Goal: Task Accomplishment & Management: Use online tool/utility

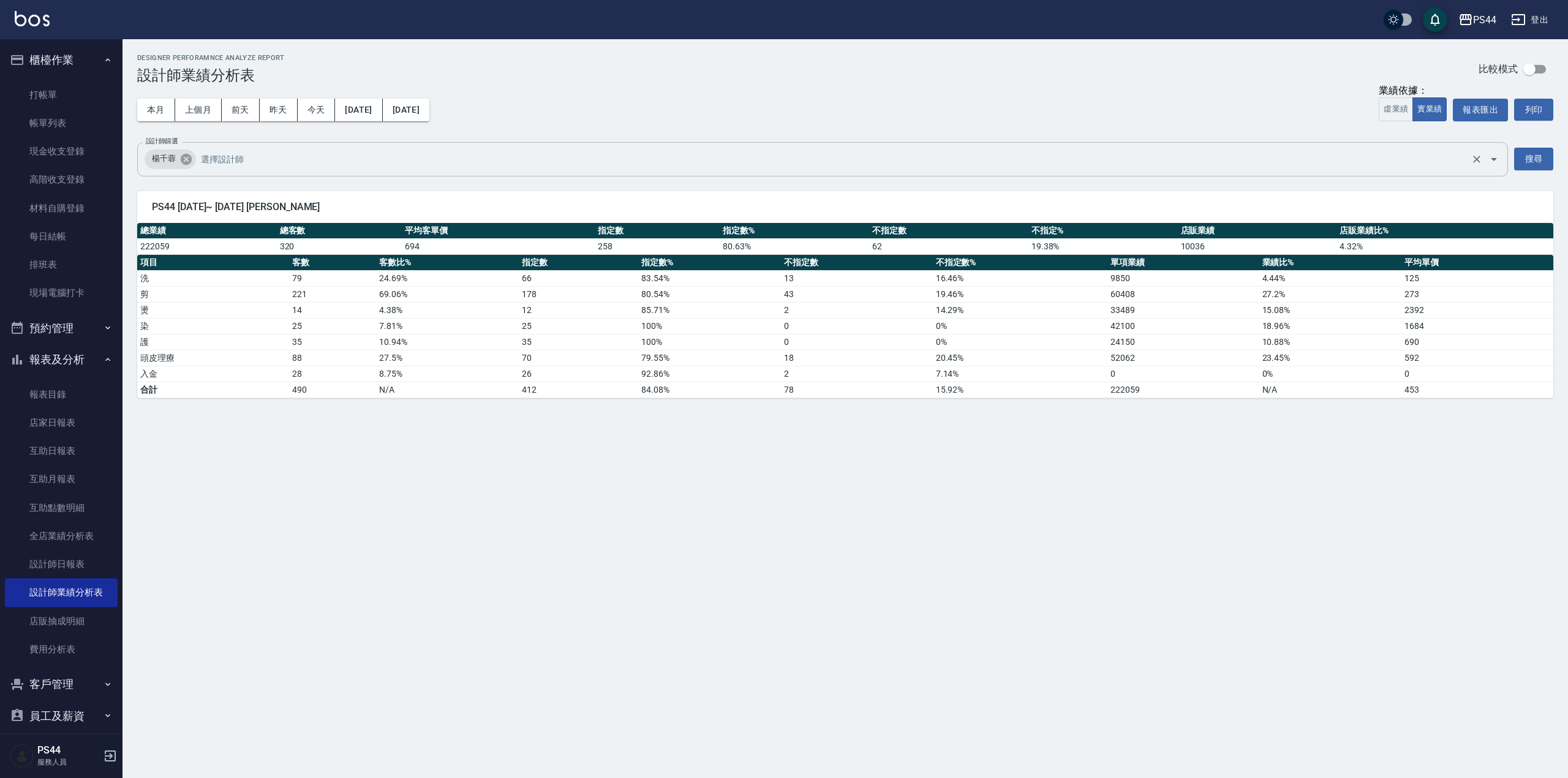
click at [182, 160] on icon at bounding box center [186, 158] width 11 height 11
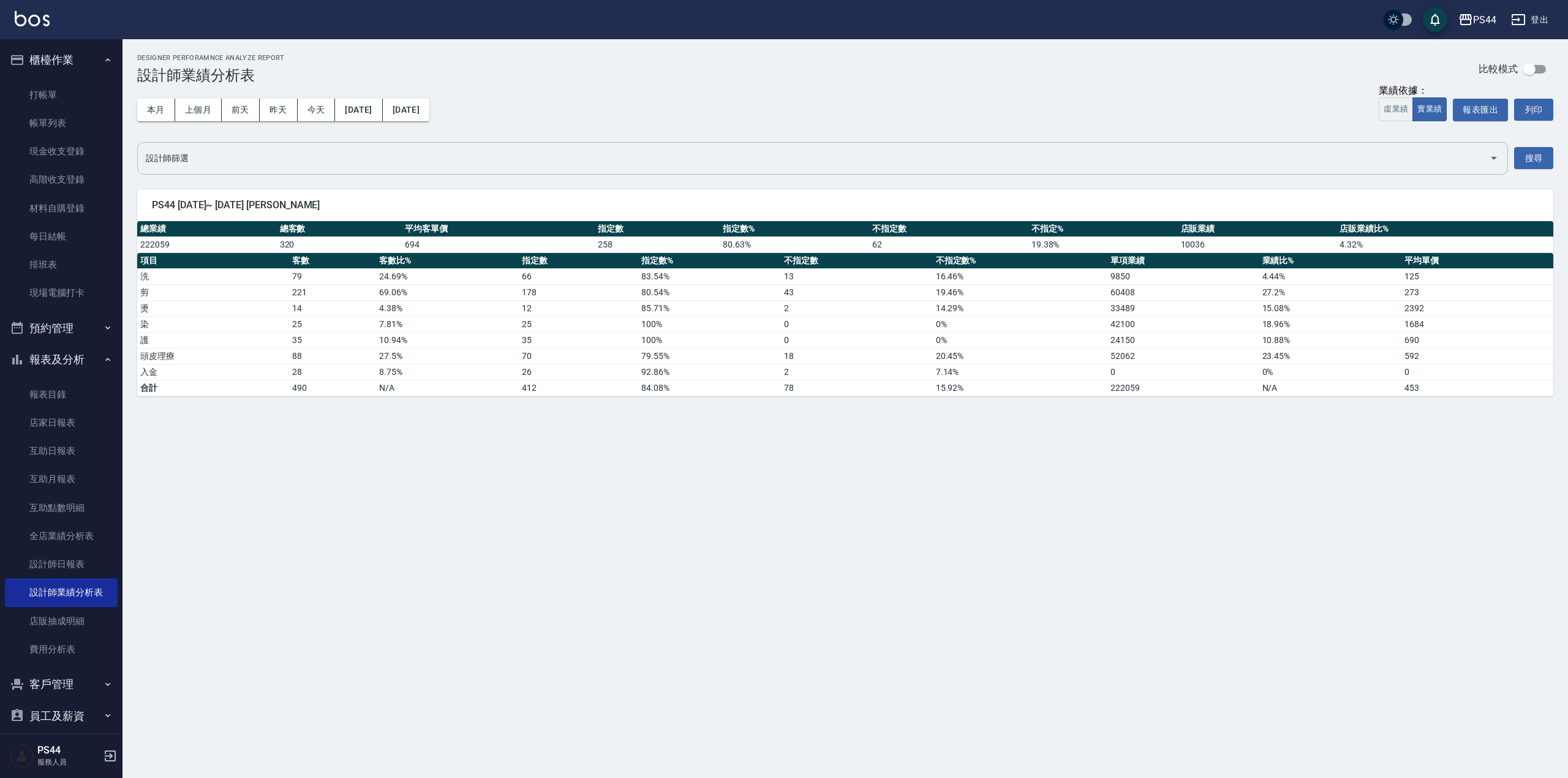
click at [1493, 156] on icon "Open" at bounding box center [1494, 158] width 15 height 15
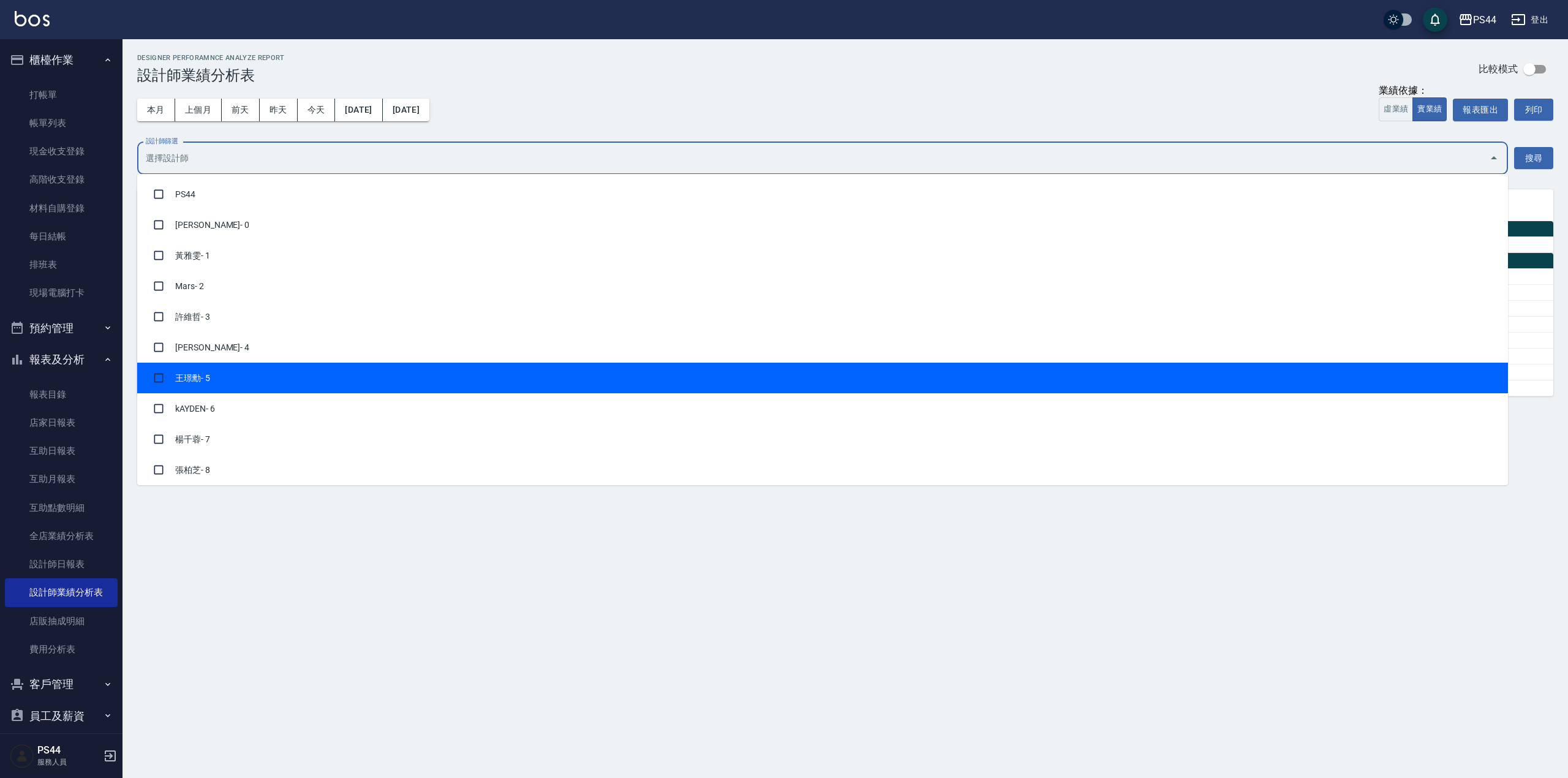
click at [208, 377] on li "[PERSON_NAME]- 5" at bounding box center [822, 377] width 1371 height 31
checkbox input "true"
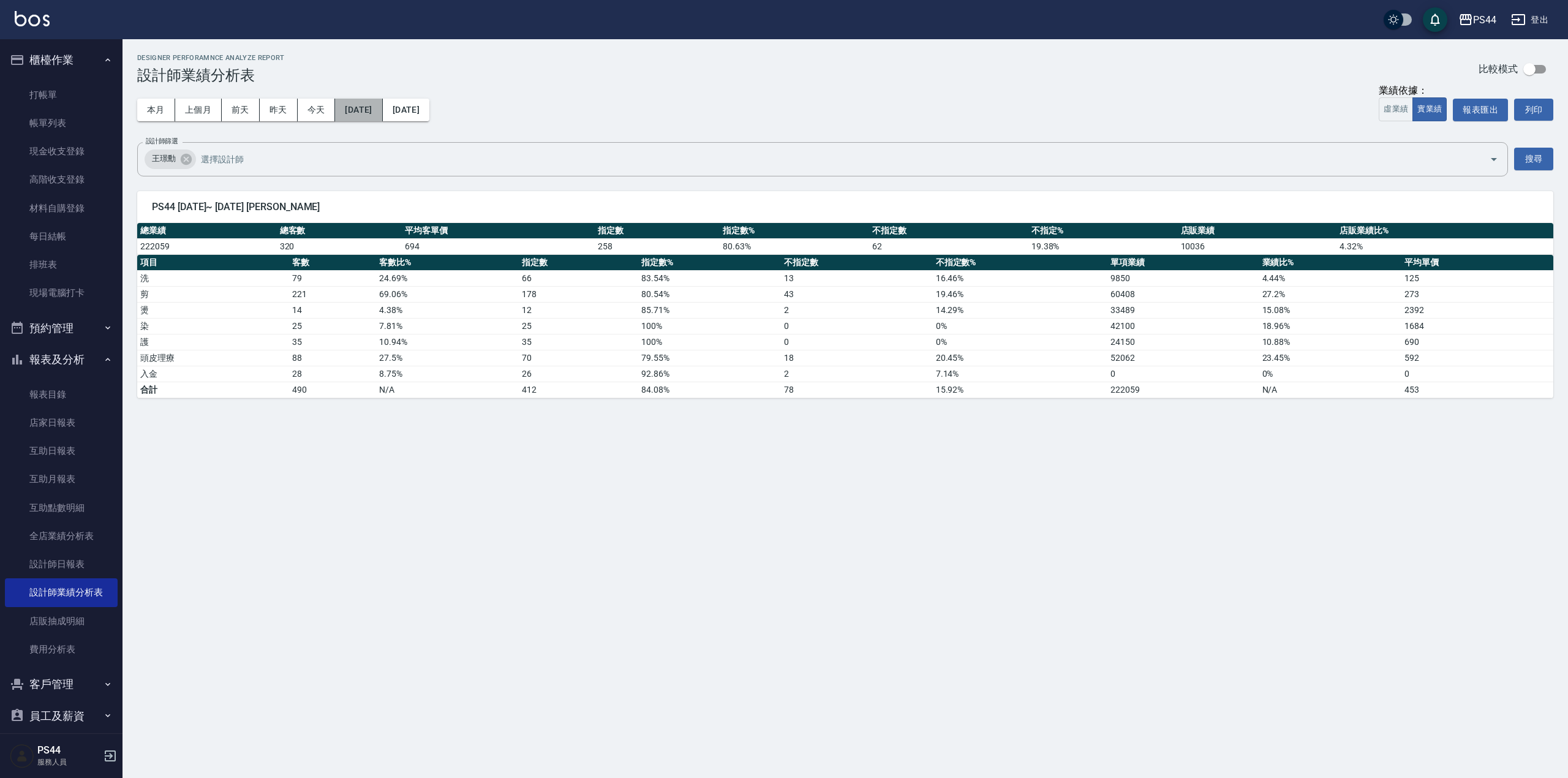
click at [382, 108] on button "[DATE]" at bounding box center [358, 110] width 47 height 23
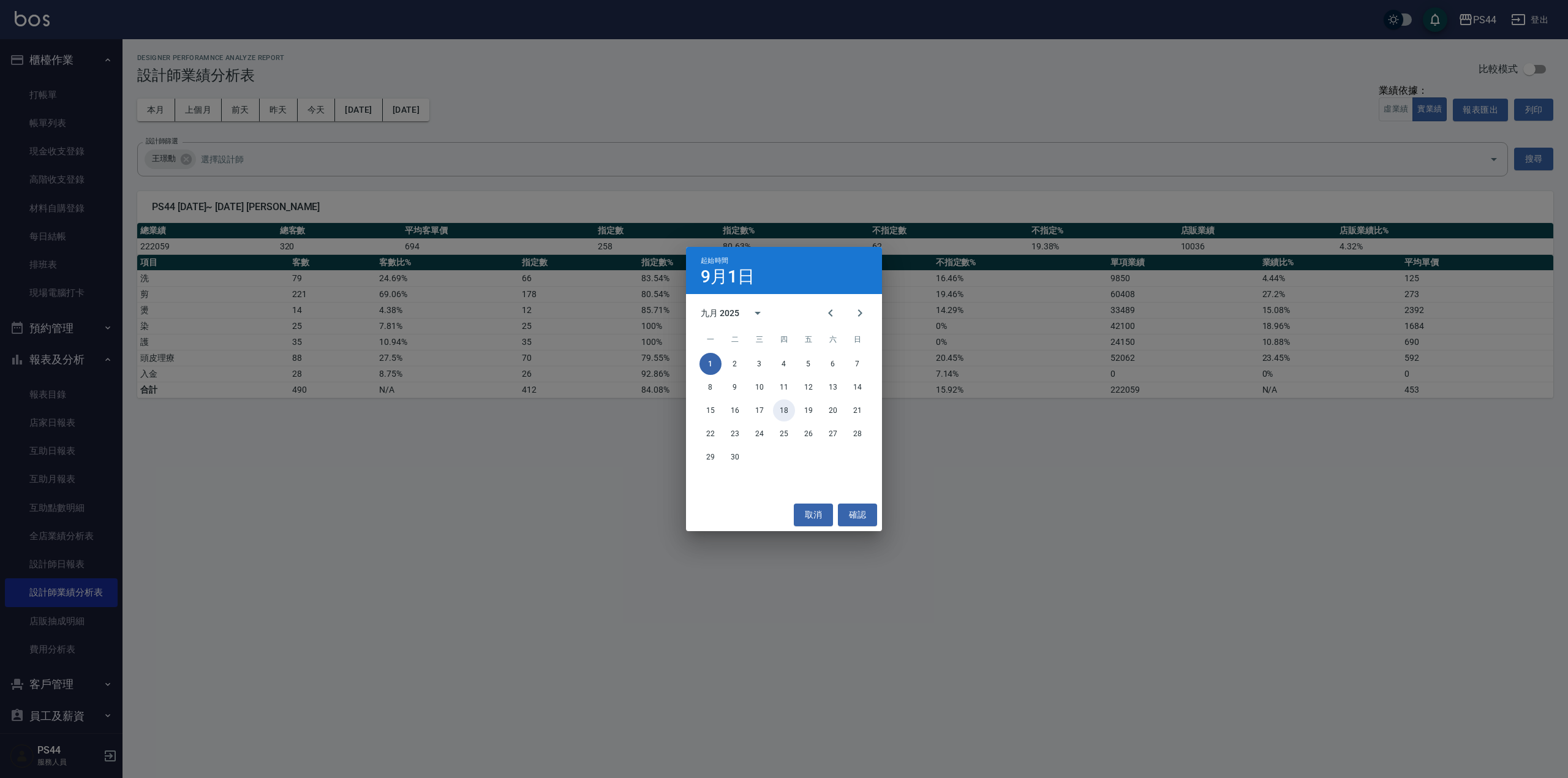
click at [784, 405] on button "18" at bounding box center [784, 410] width 22 height 22
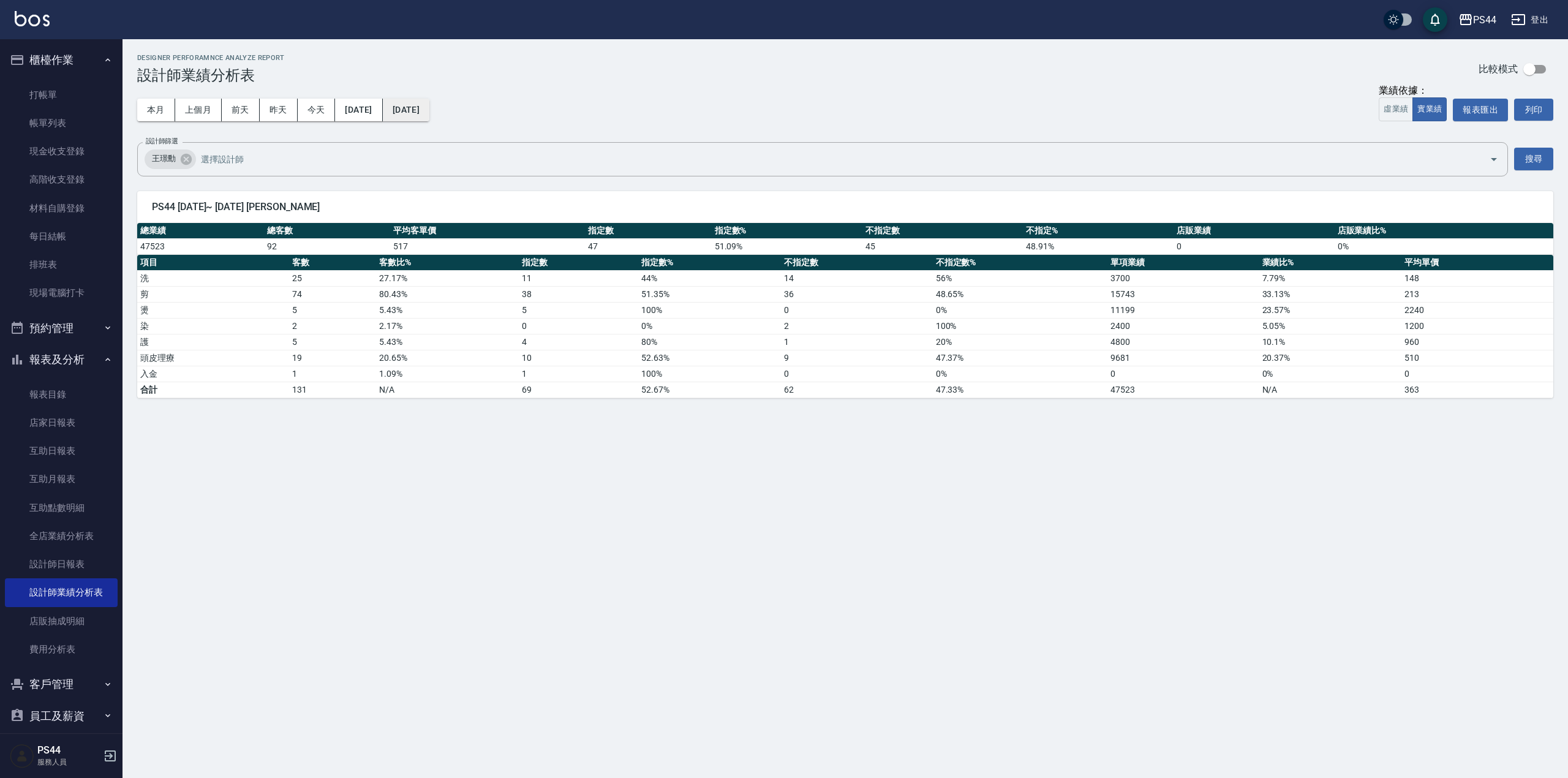
click at [429, 108] on button "[DATE]" at bounding box center [406, 110] width 47 height 23
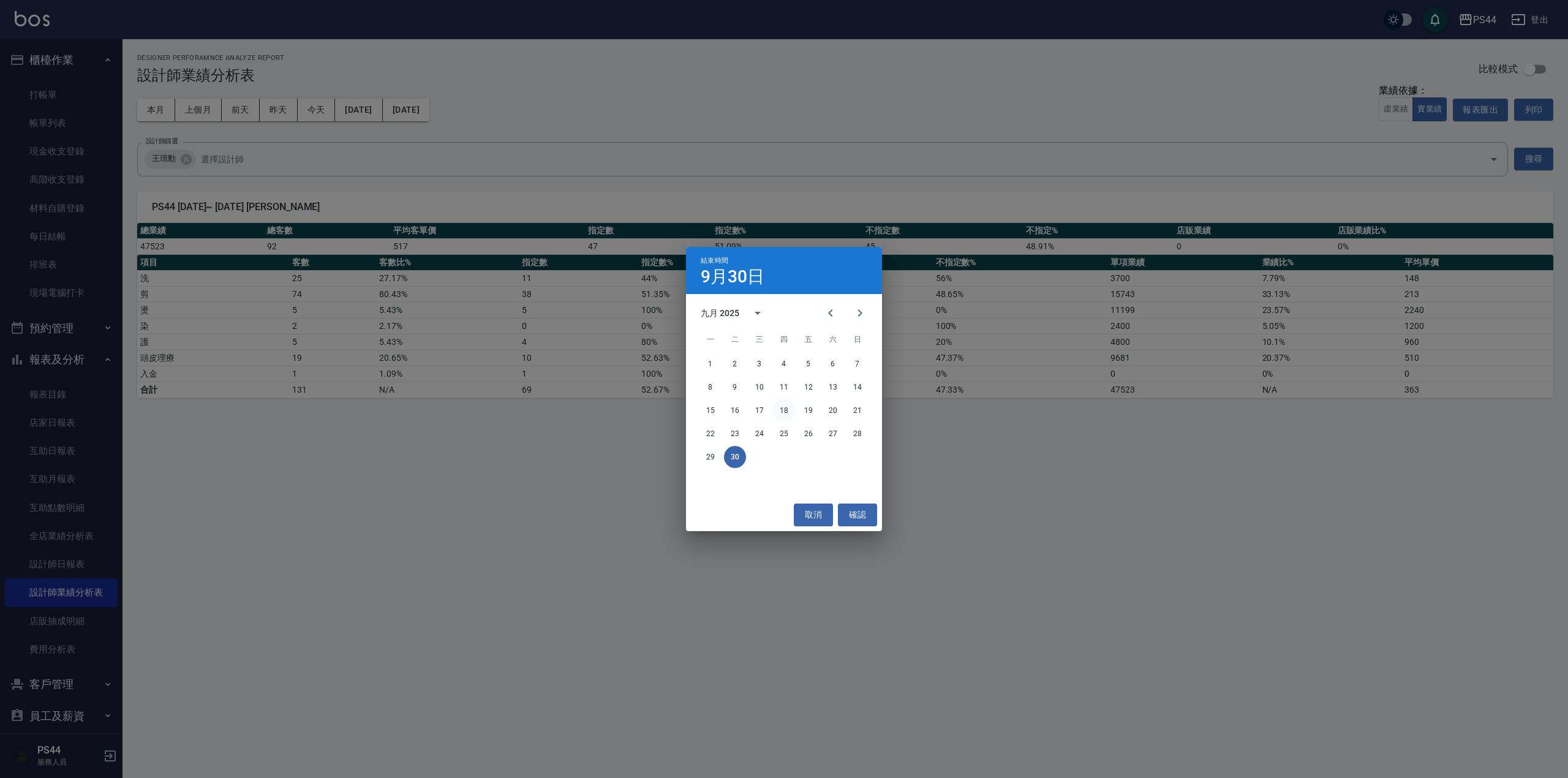
click at [784, 410] on button "18" at bounding box center [784, 410] width 22 height 22
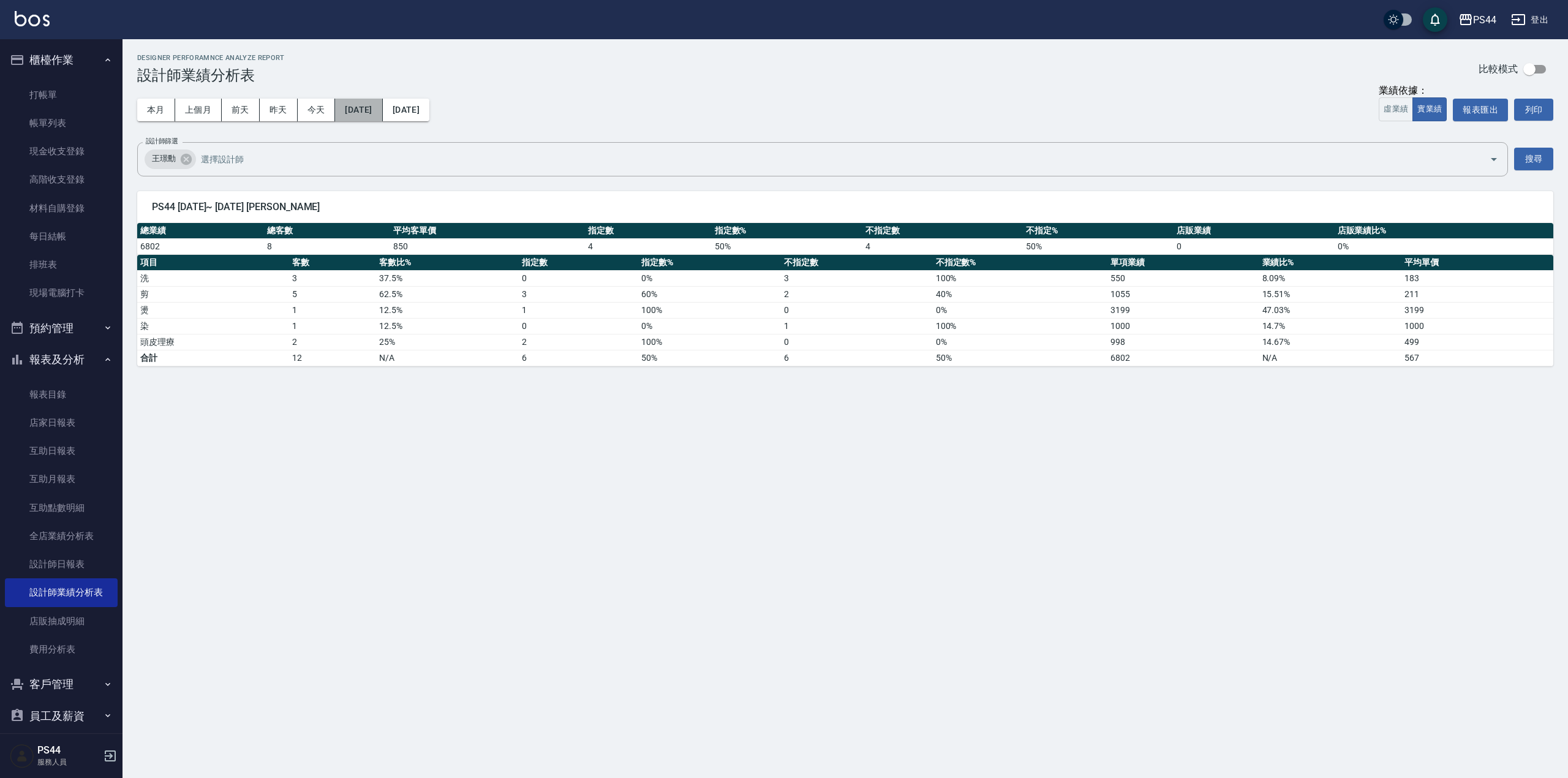
click at [373, 99] on button "[DATE]" at bounding box center [358, 110] width 47 height 23
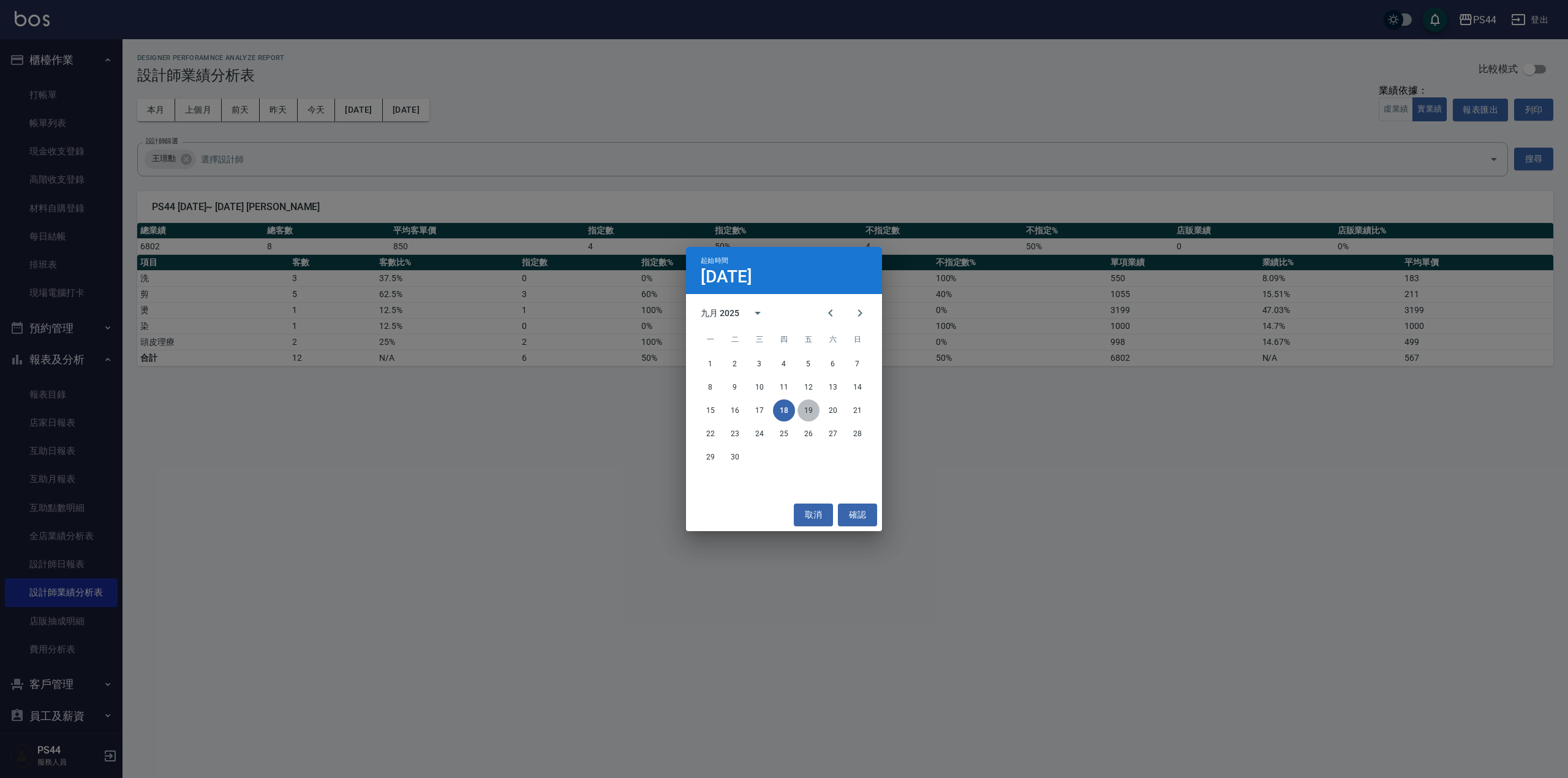
click at [809, 407] on button "19" at bounding box center [808, 410] width 22 height 22
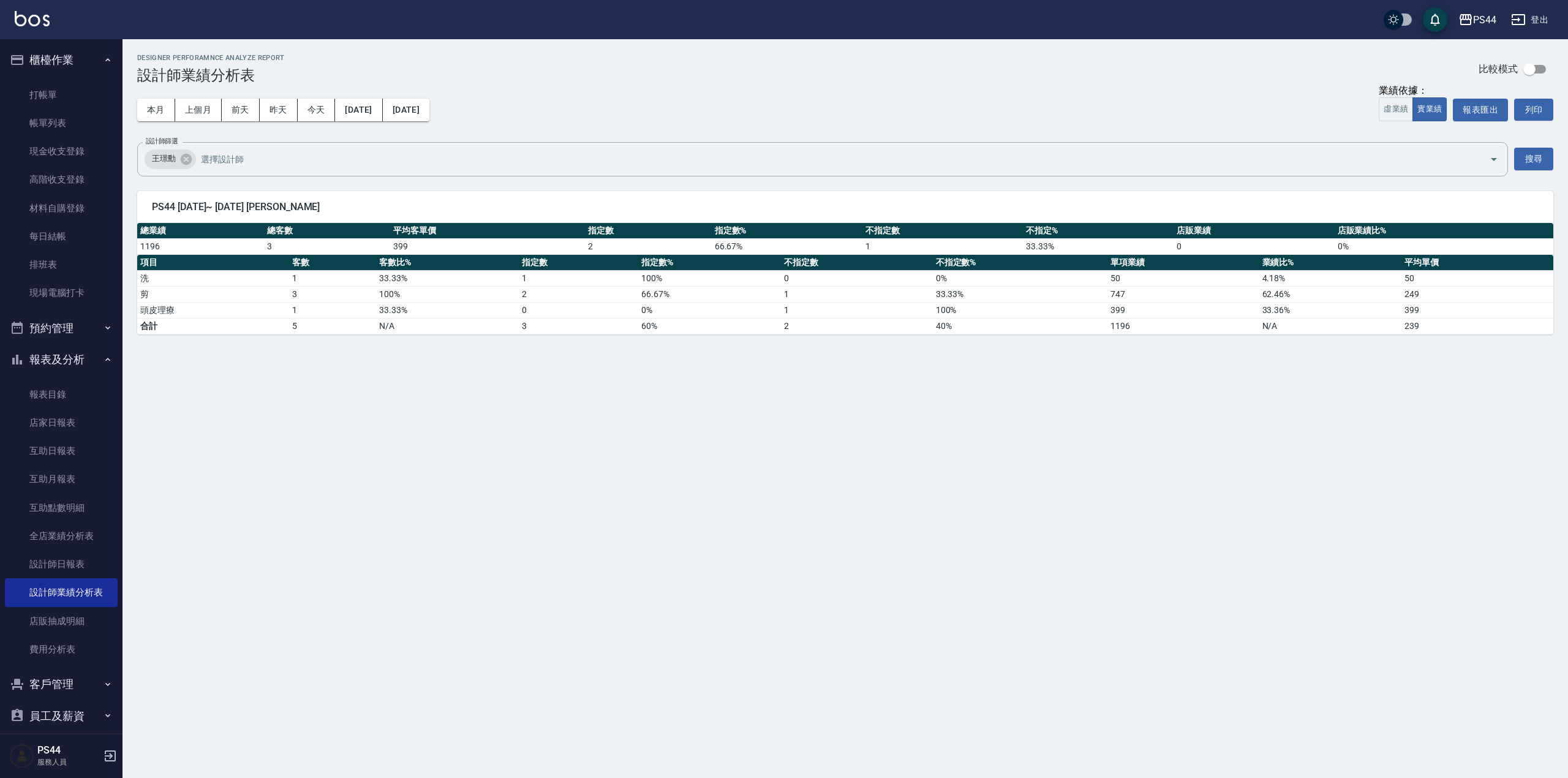
click at [379, 95] on div "本月 上個月 [DATE] [DATE] [DATE] [DATE] [DATE]" at bounding box center [283, 110] width 292 height 52
click at [378, 104] on button "[DATE]" at bounding box center [358, 110] width 47 height 23
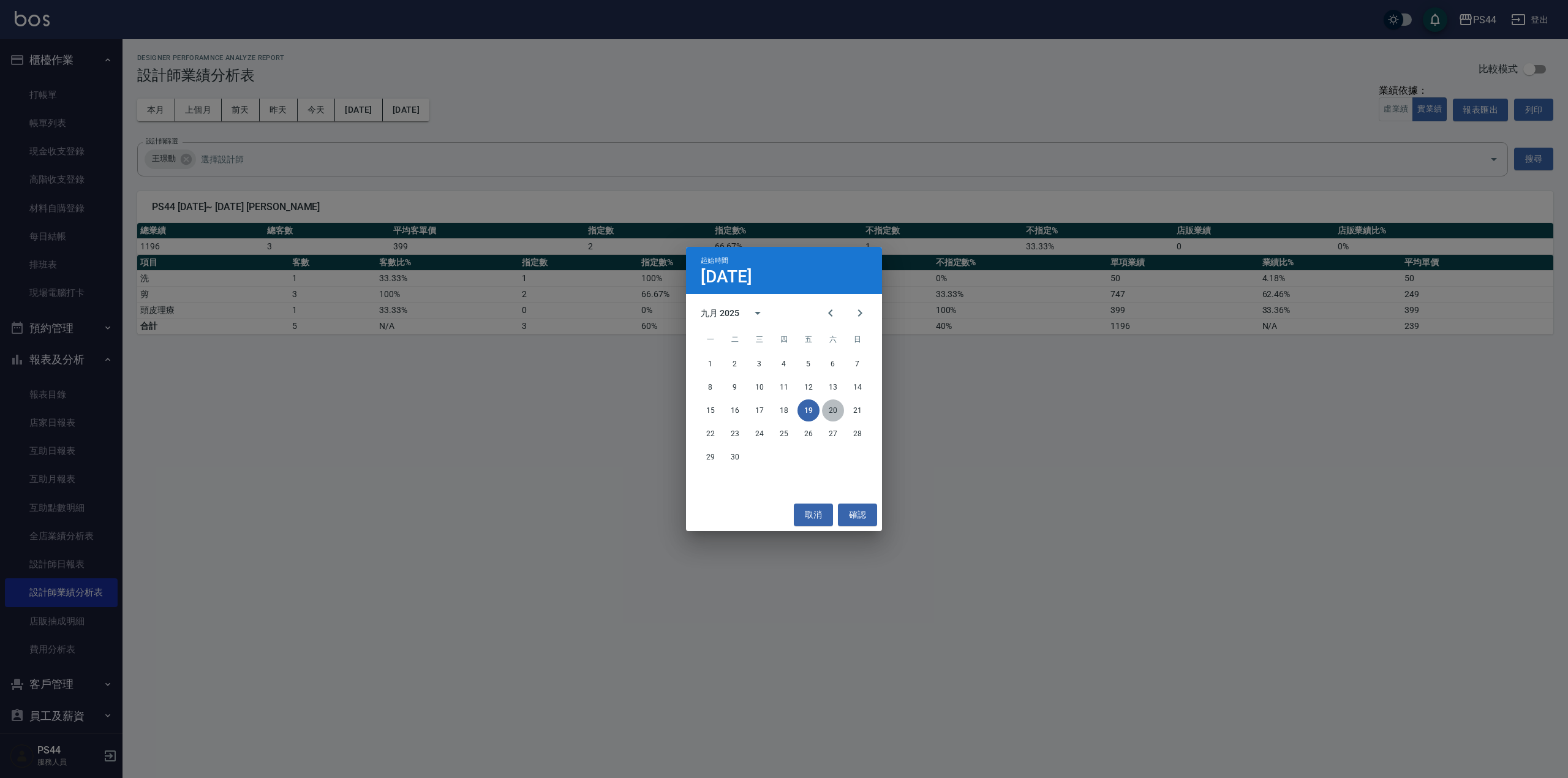
click at [827, 407] on button "20" at bounding box center [833, 410] width 22 height 22
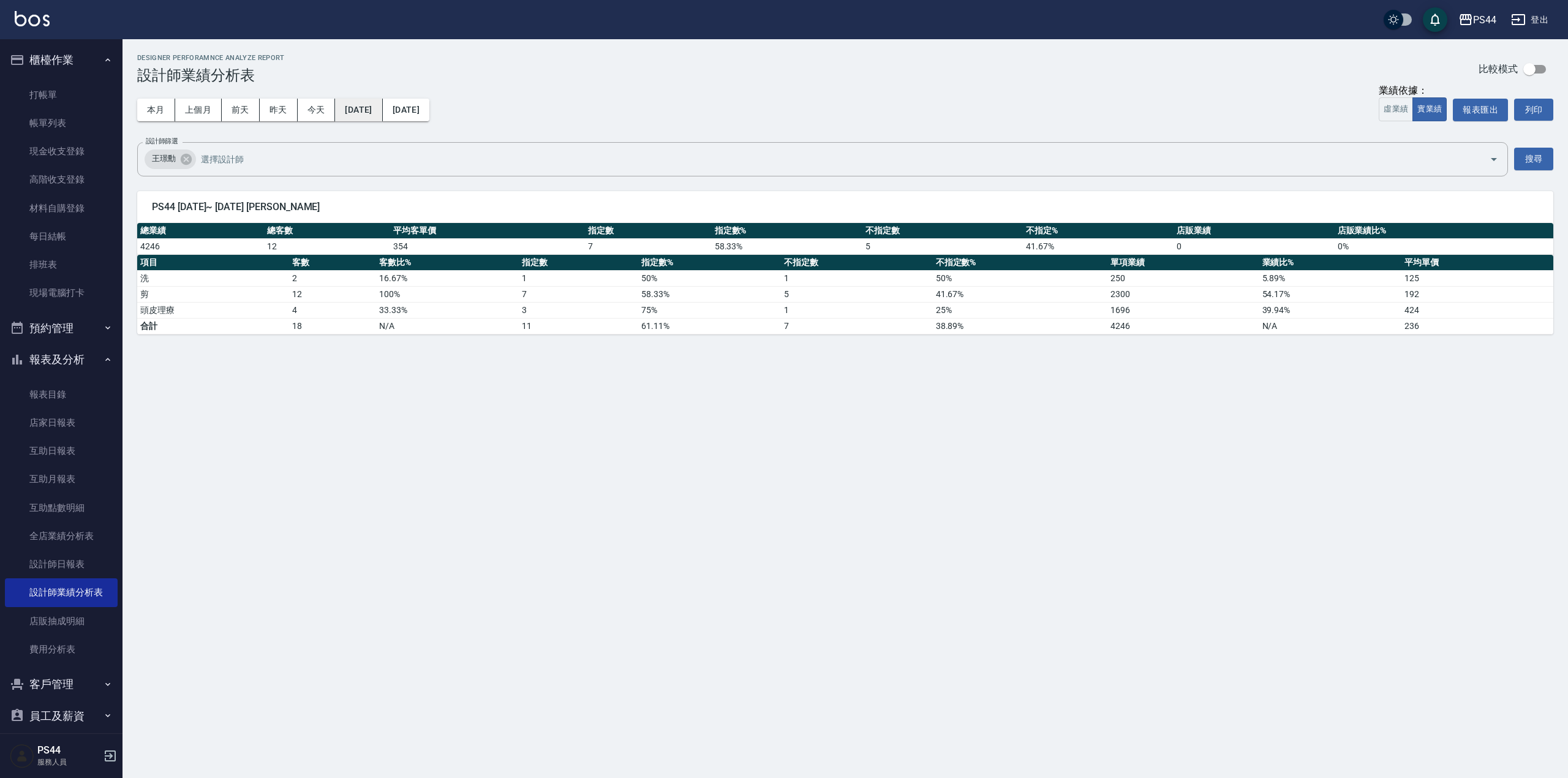
click at [356, 109] on button "[DATE]" at bounding box center [358, 110] width 47 height 23
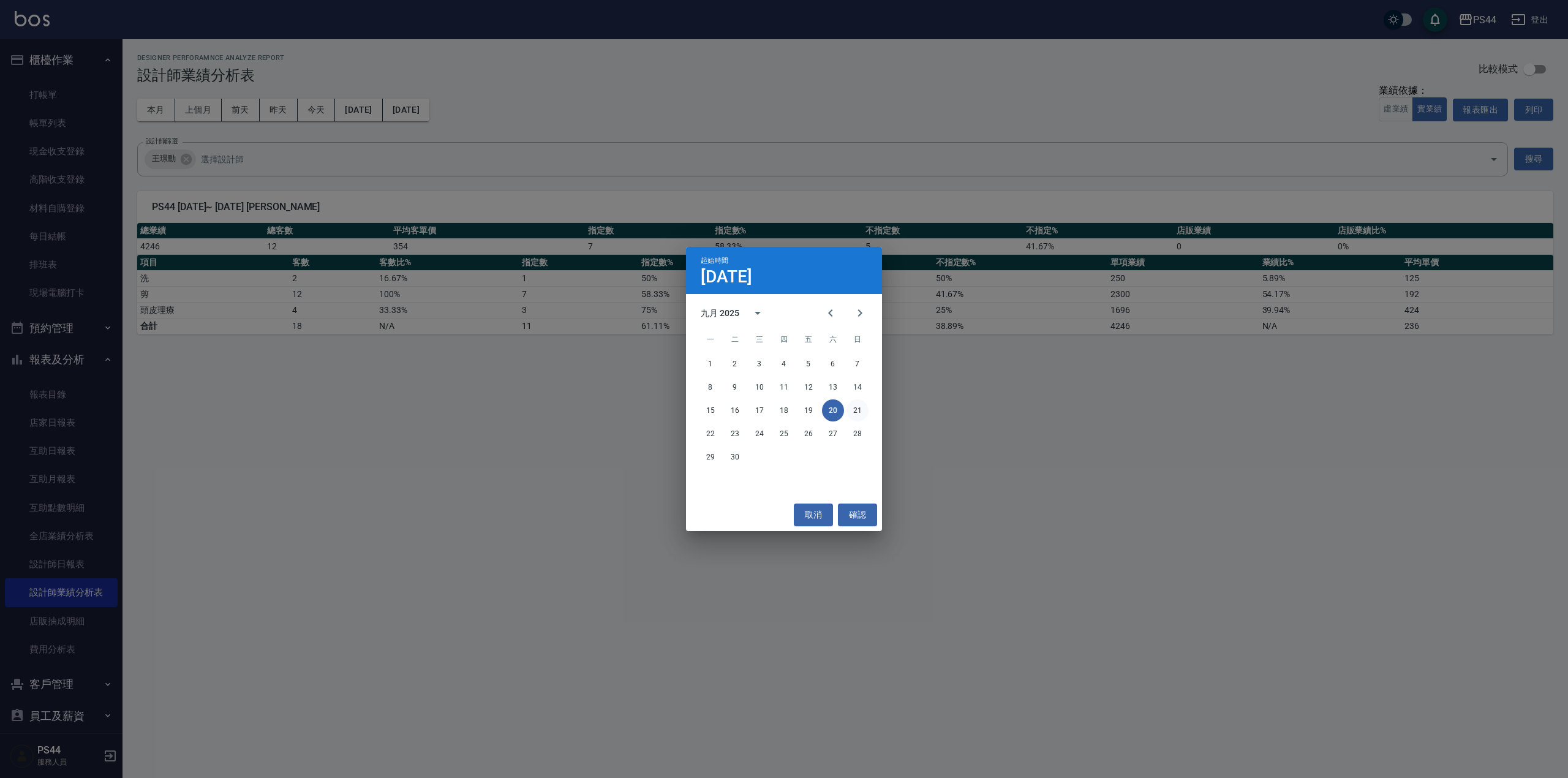
click at [856, 407] on button "21" at bounding box center [858, 410] width 22 height 22
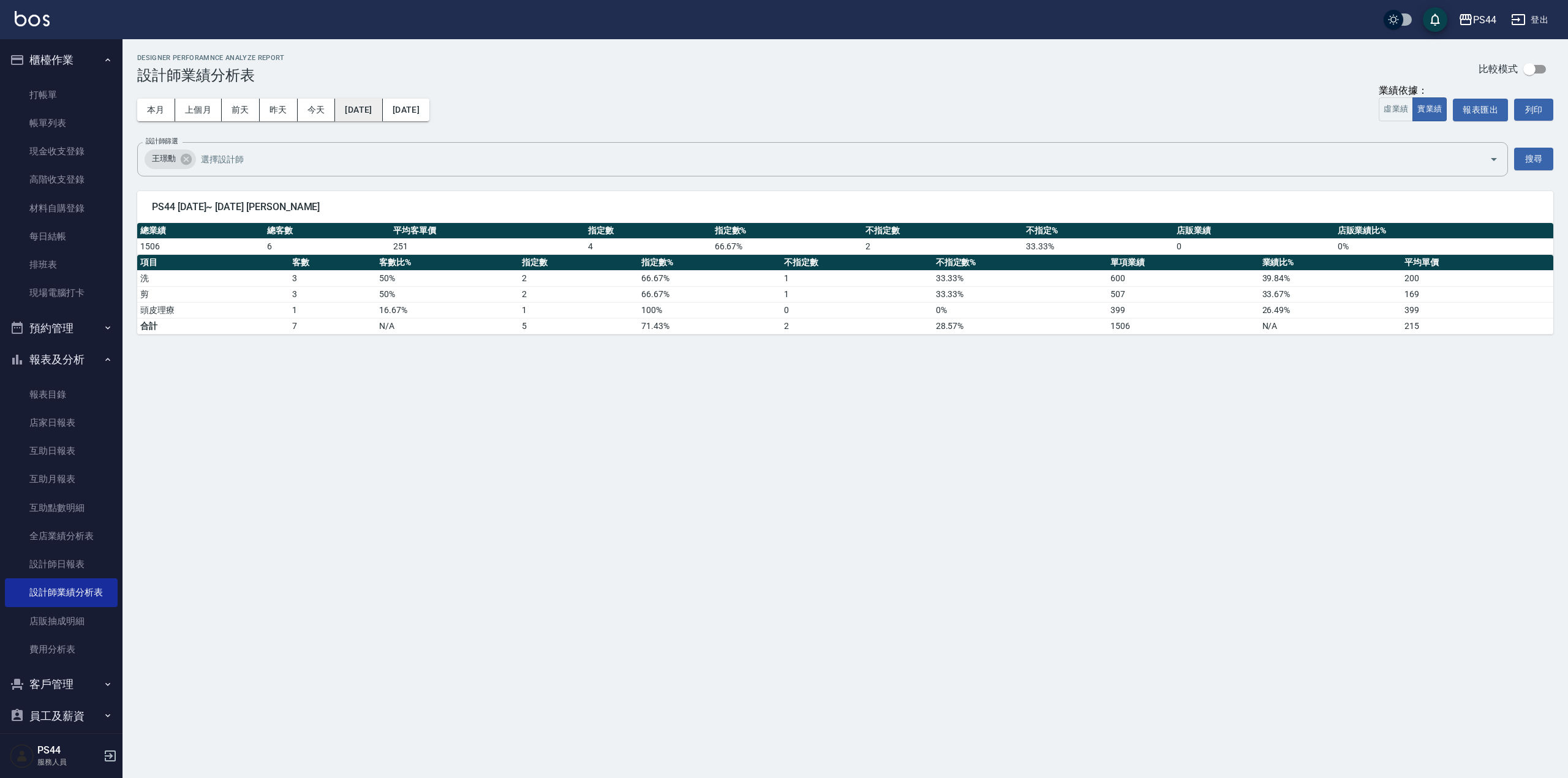
click at [356, 101] on button "[DATE]" at bounding box center [358, 110] width 47 height 23
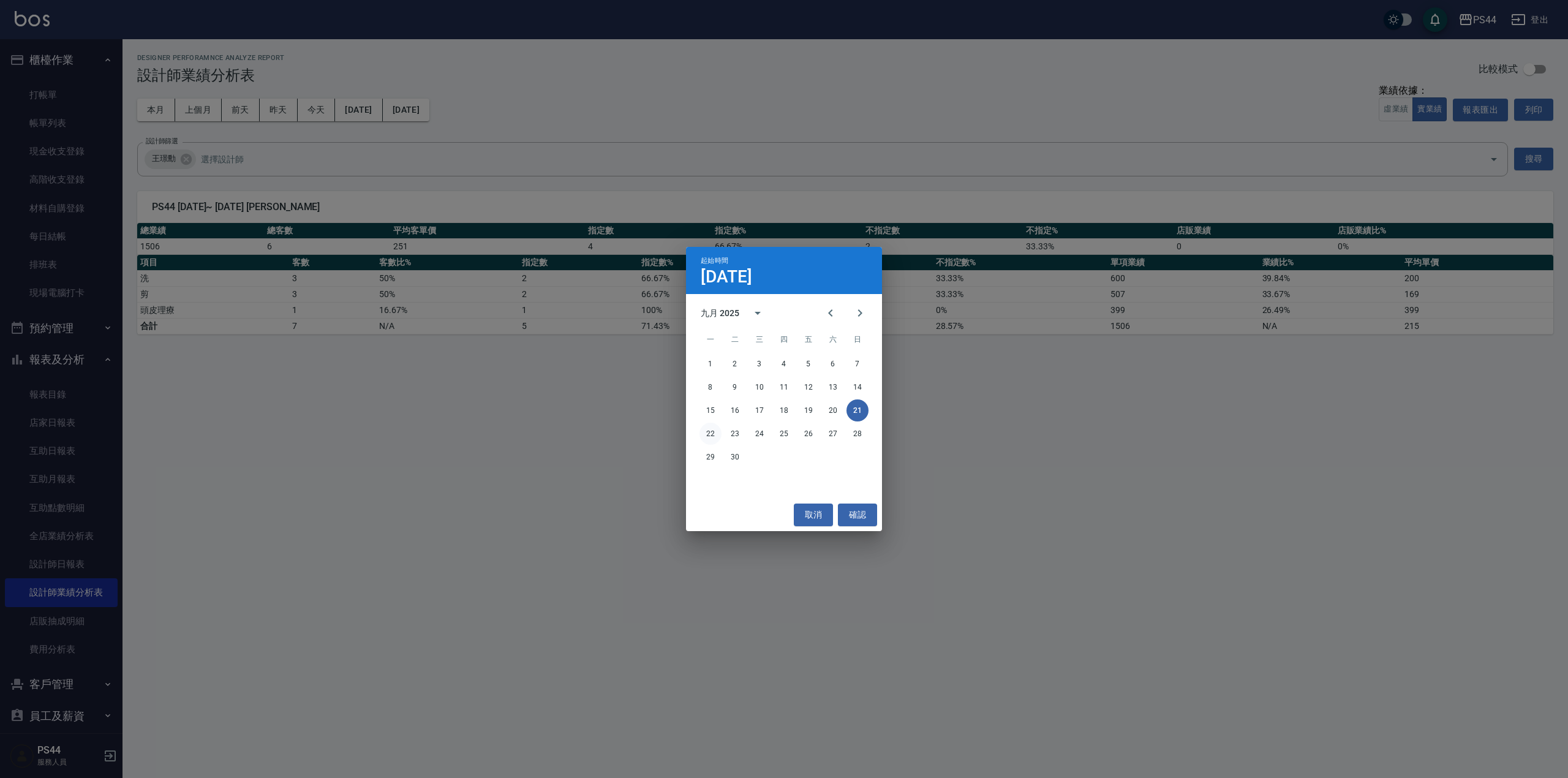
click at [708, 429] on button "22" at bounding box center [710, 434] width 22 height 22
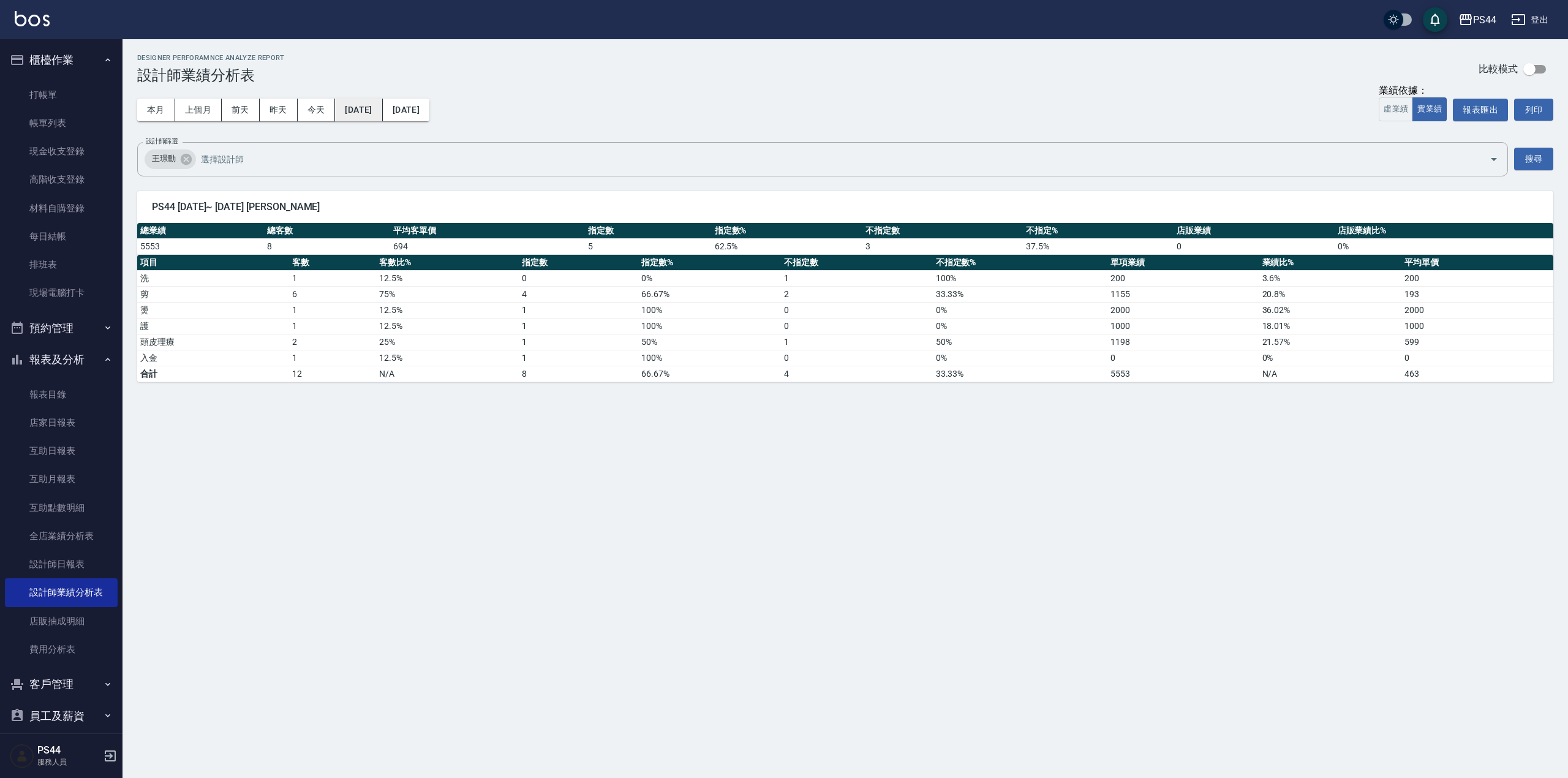
click at [348, 102] on button "[DATE]" at bounding box center [358, 110] width 47 height 23
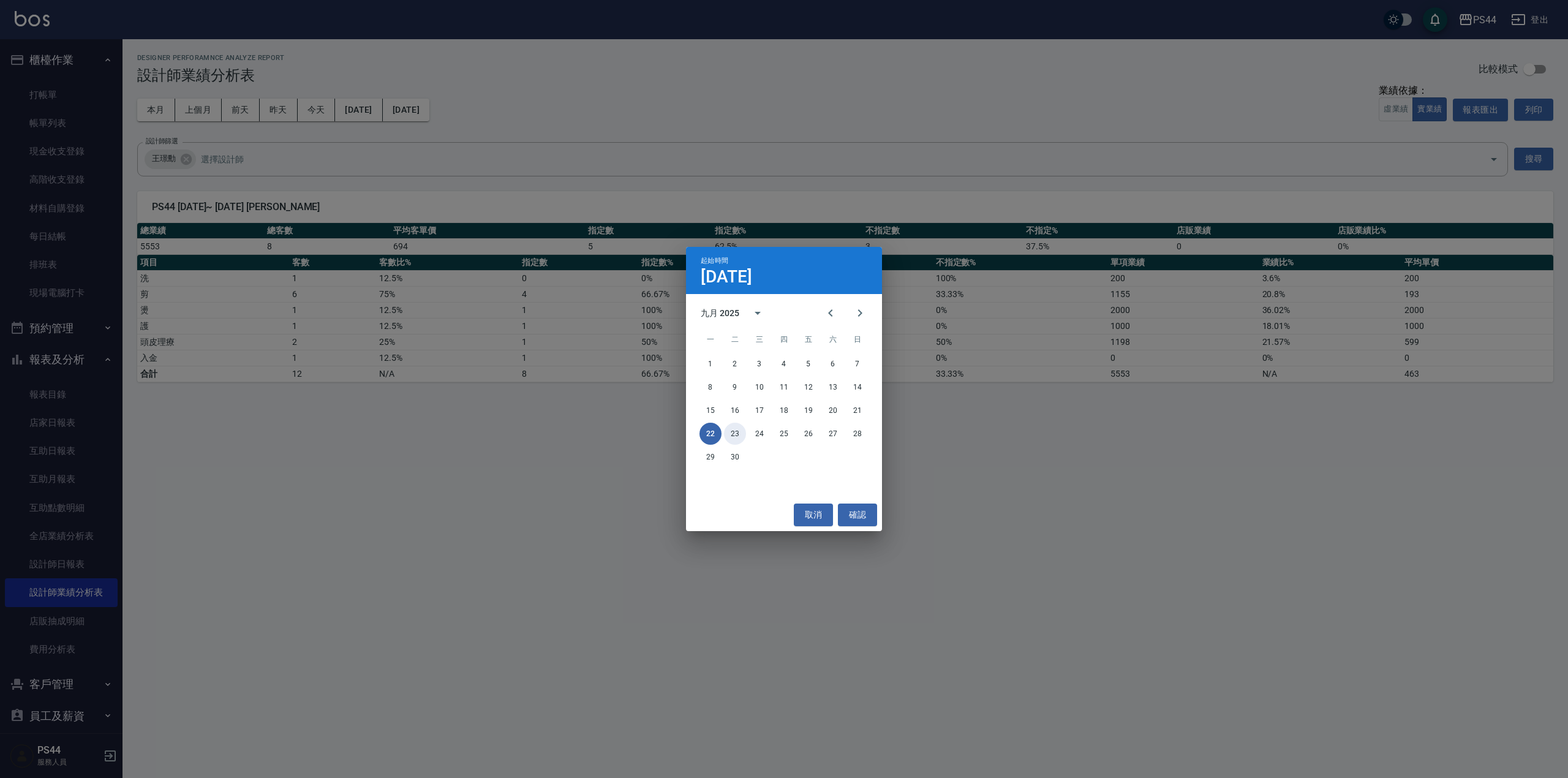
click at [728, 434] on button "23" at bounding box center [735, 434] width 22 height 22
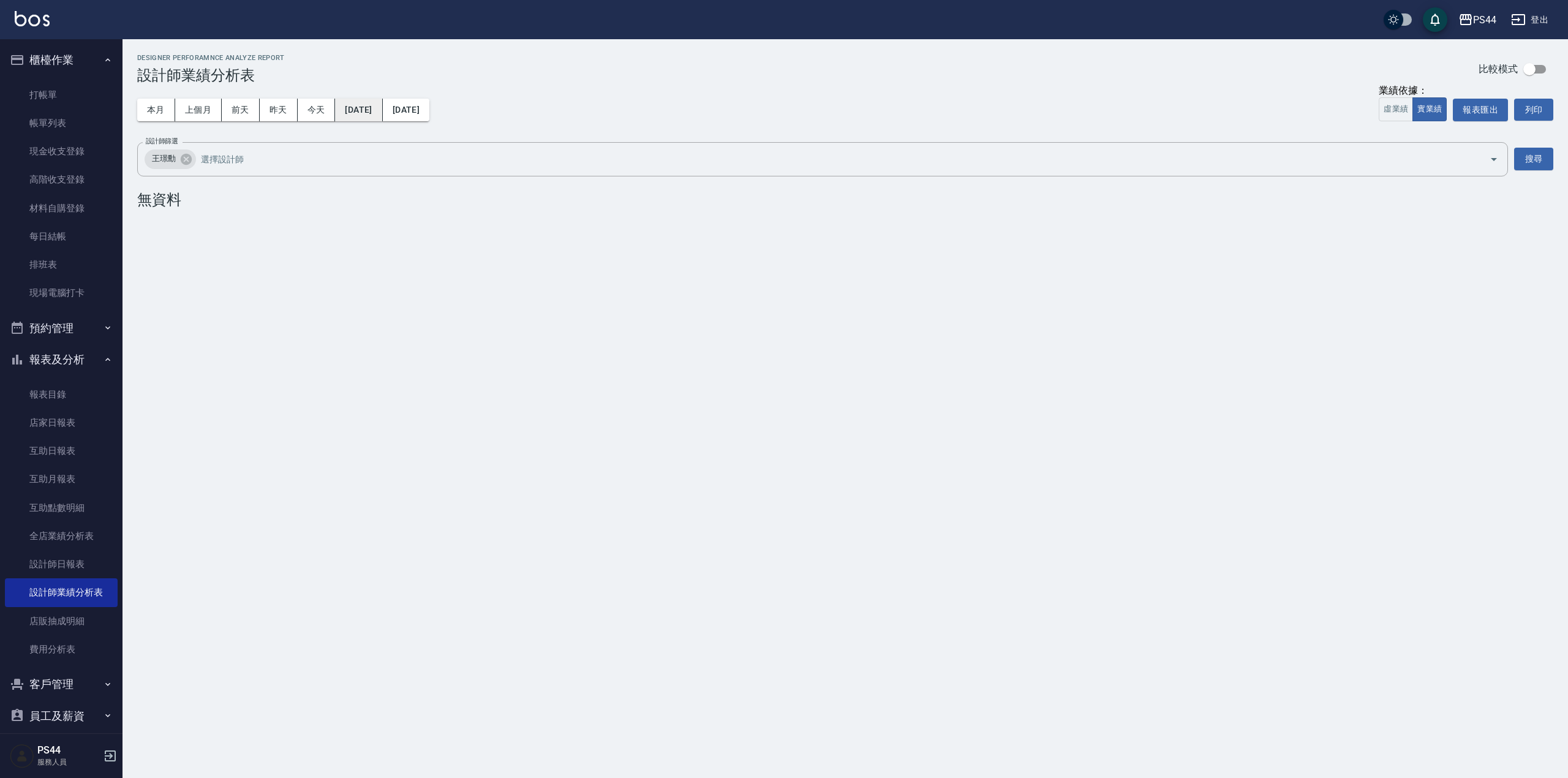
click at [368, 111] on button "[DATE]" at bounding box center [358, 110] width 47 height 23
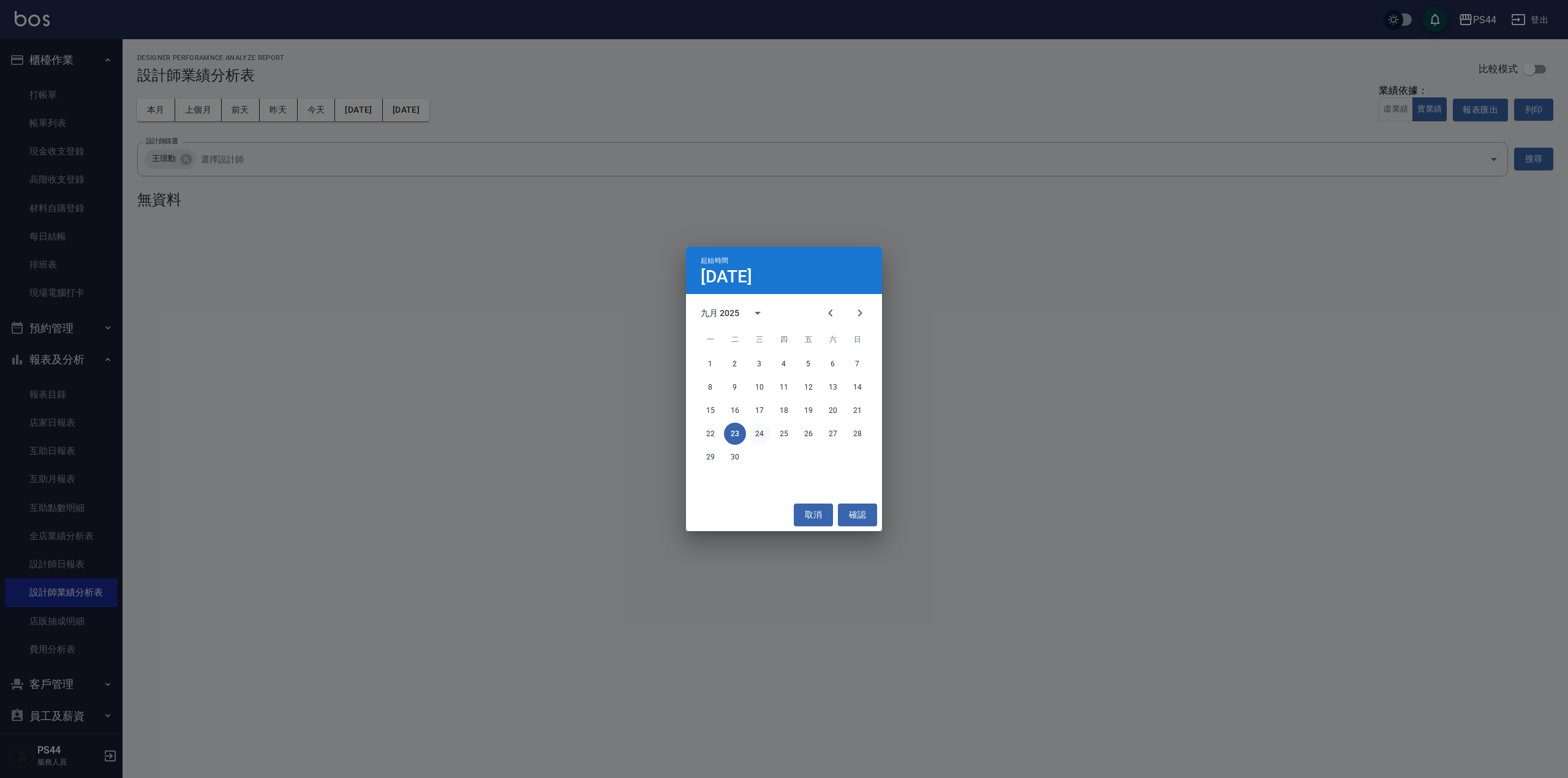
click at [755, 432] on button "24" at bounding box center [760, 434] width 22 height 22
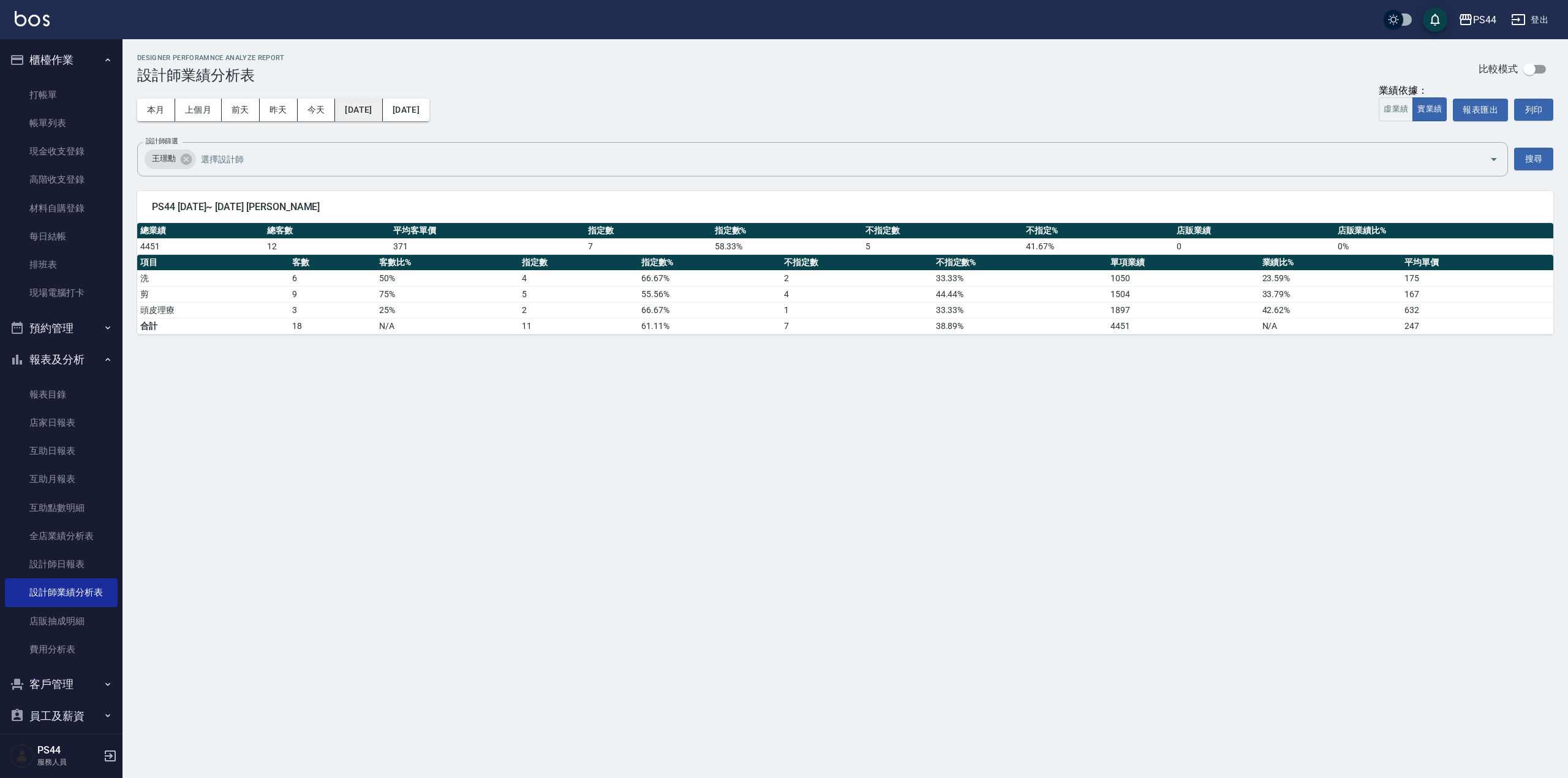
click at [376, 107] on button "[DATE]" at bounding box center [358, 110] width 47 height 23
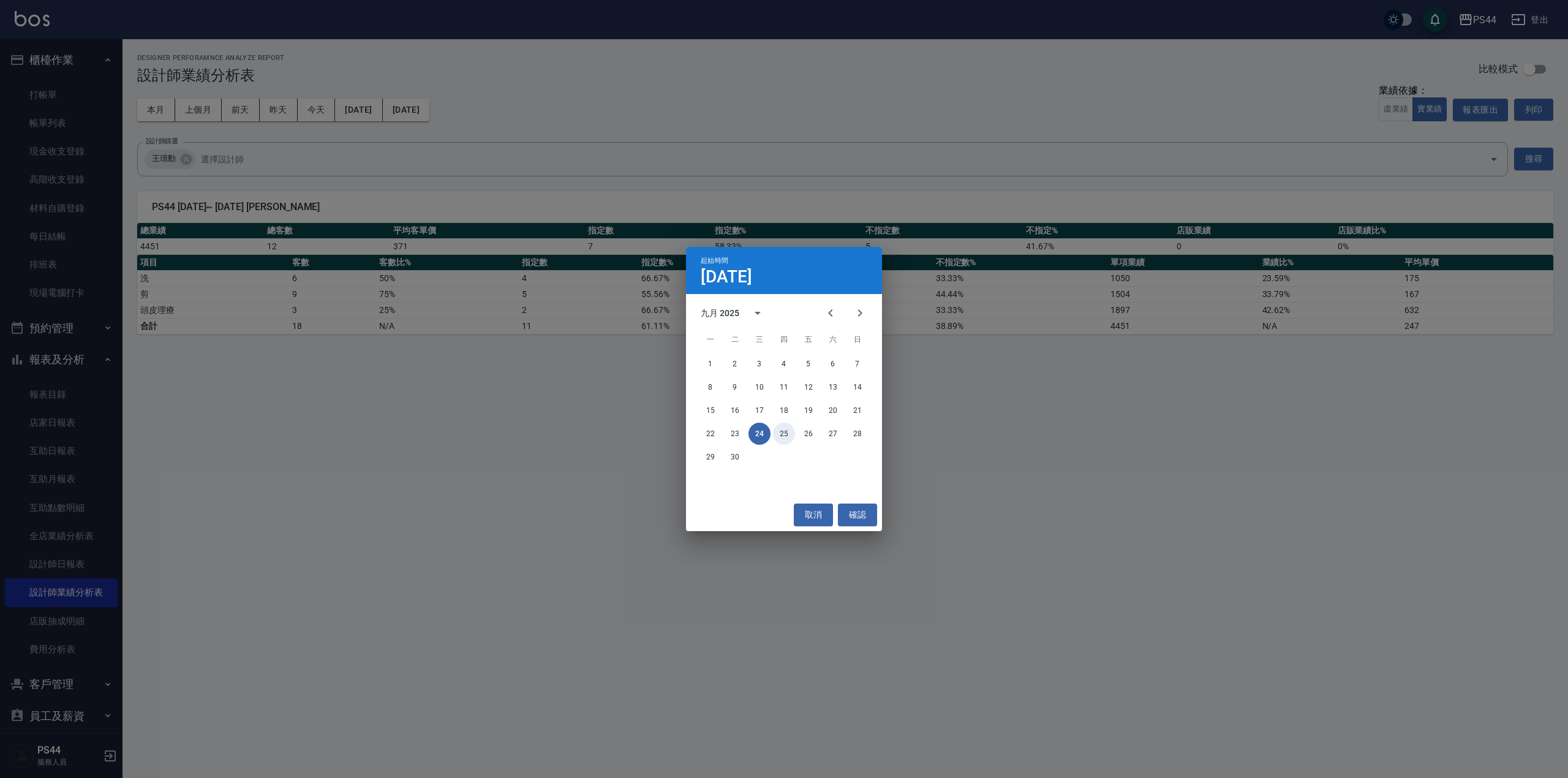
click at [780, 432] on button "25" at bounding box center [784, 434] width 22 height 22
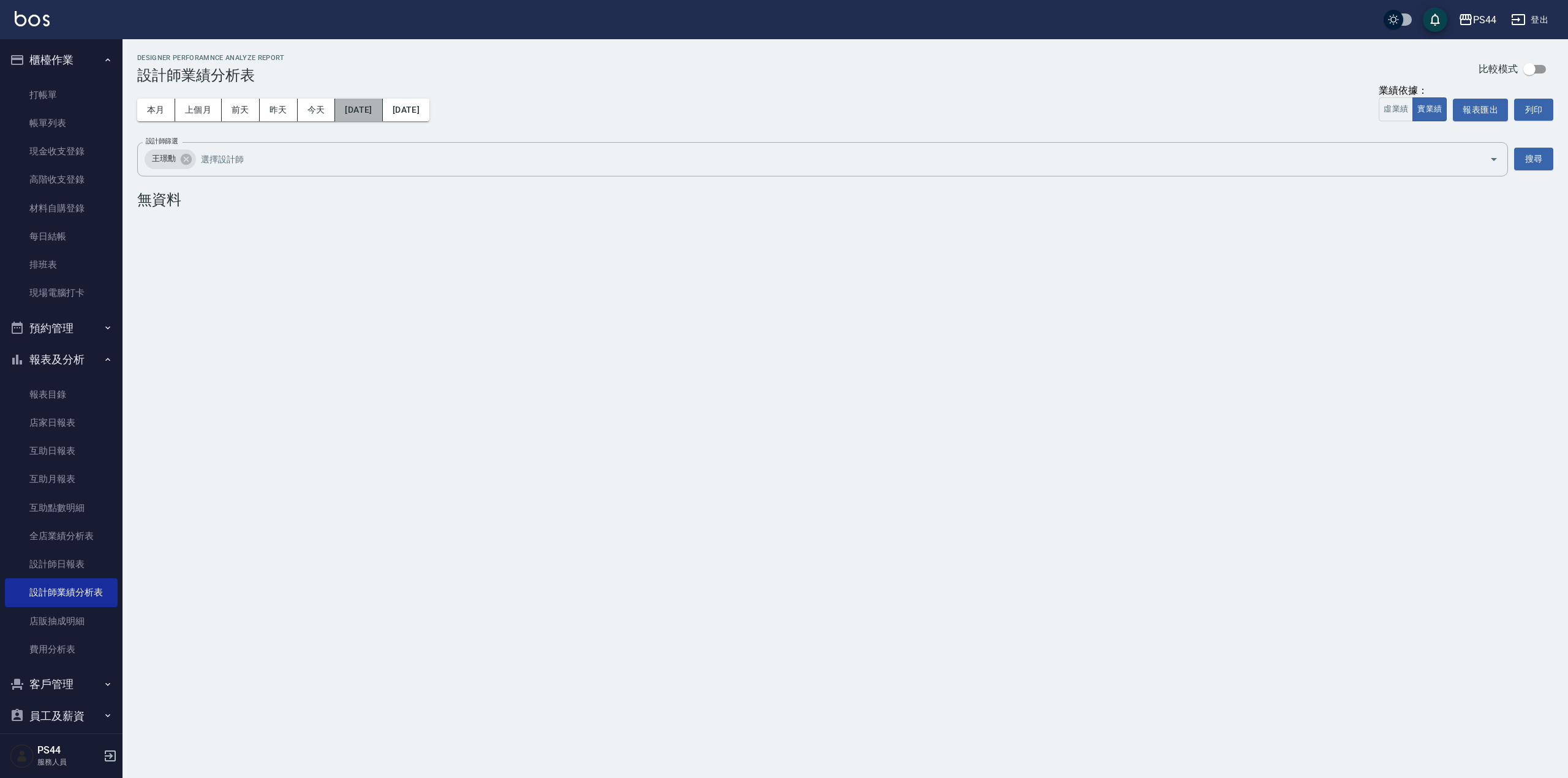
click at [382, 107] on button "[DATE]" at bounding box center [358, 110] width 47 height 23
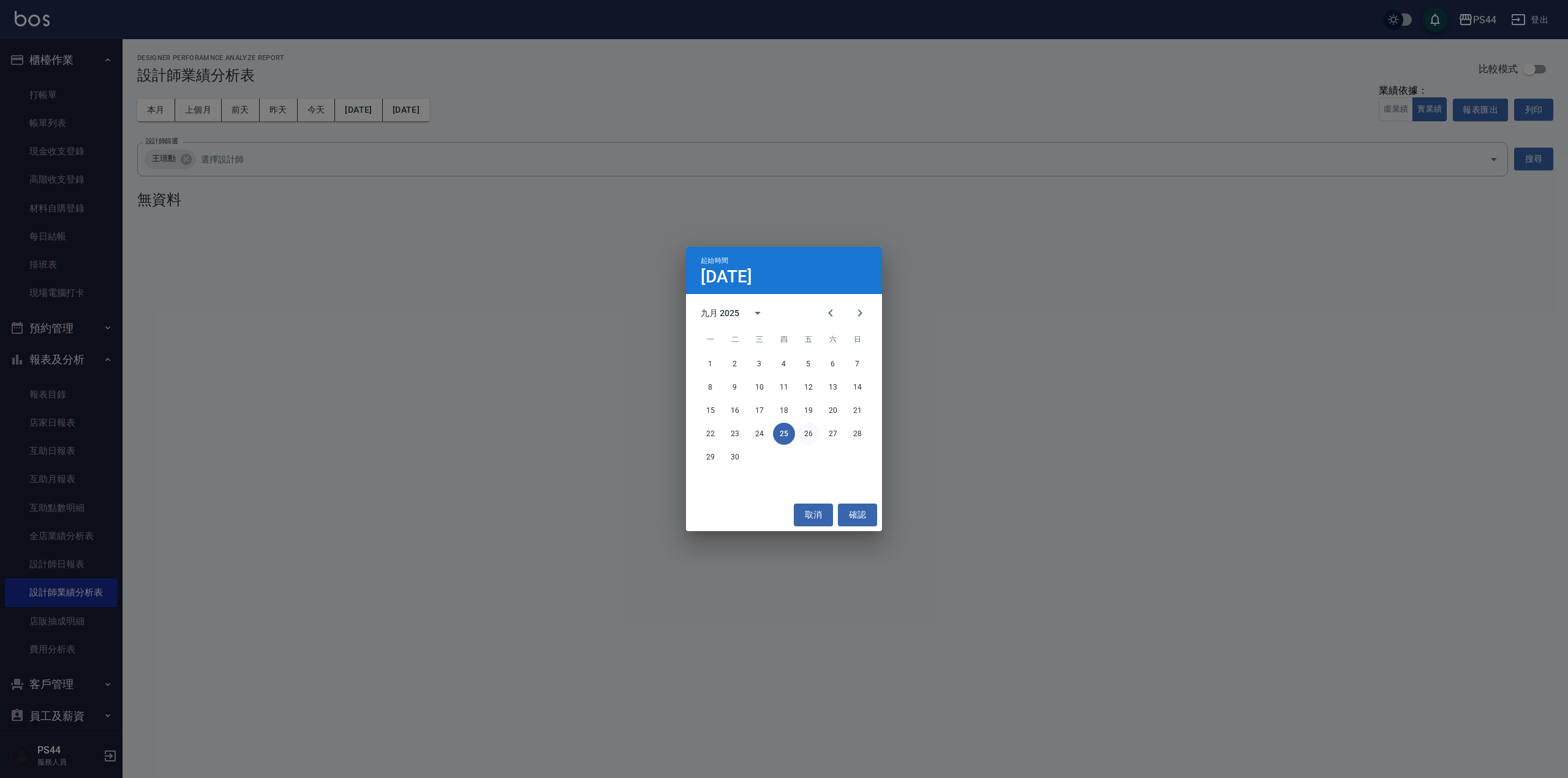
click at [809, 436] on button "26" at bounding box center [808, 434] width 22 height 22
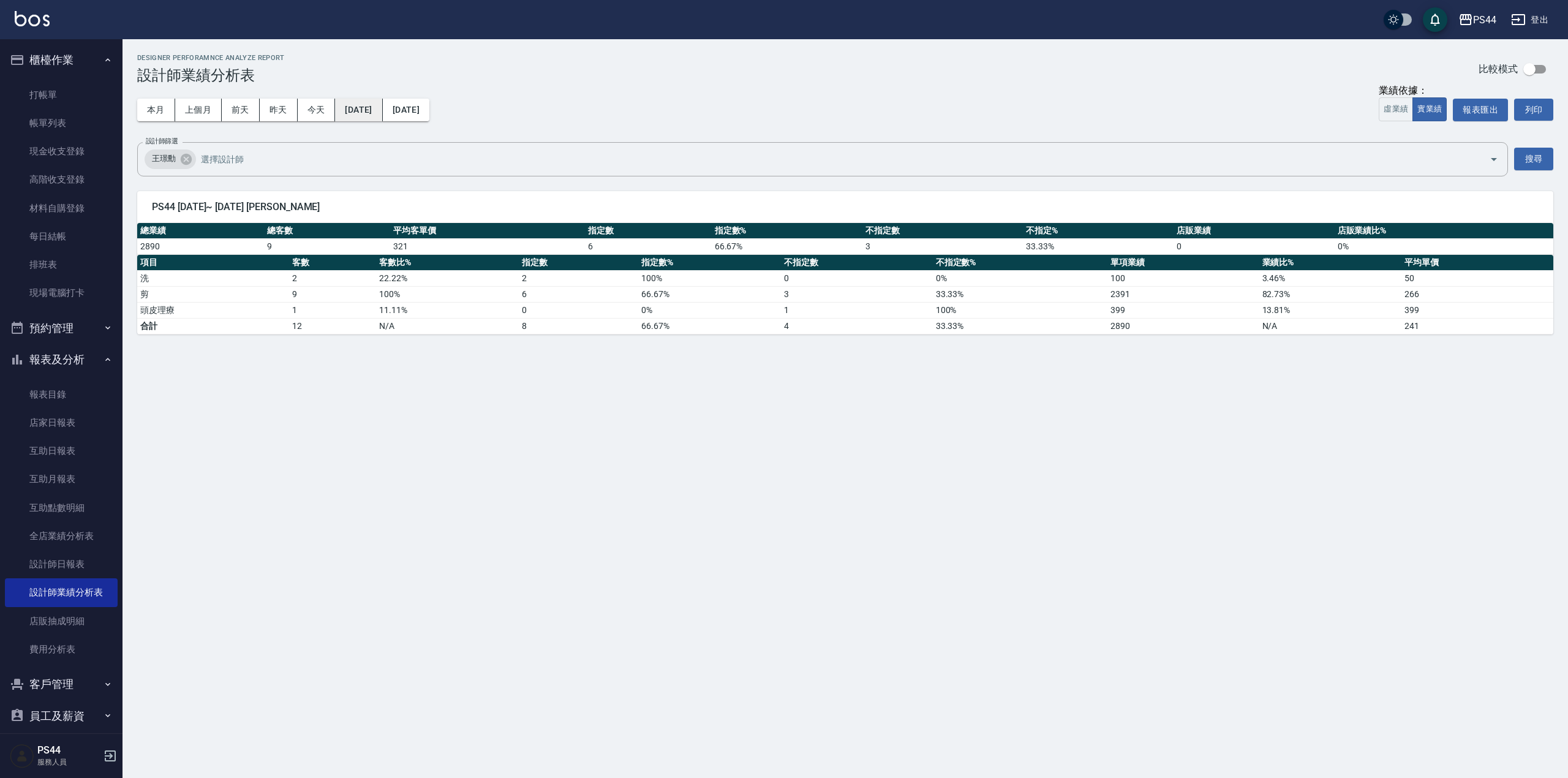
click at [375, 101] on button "[DATE]" at bounding box center [358, 110] width 47 height 23
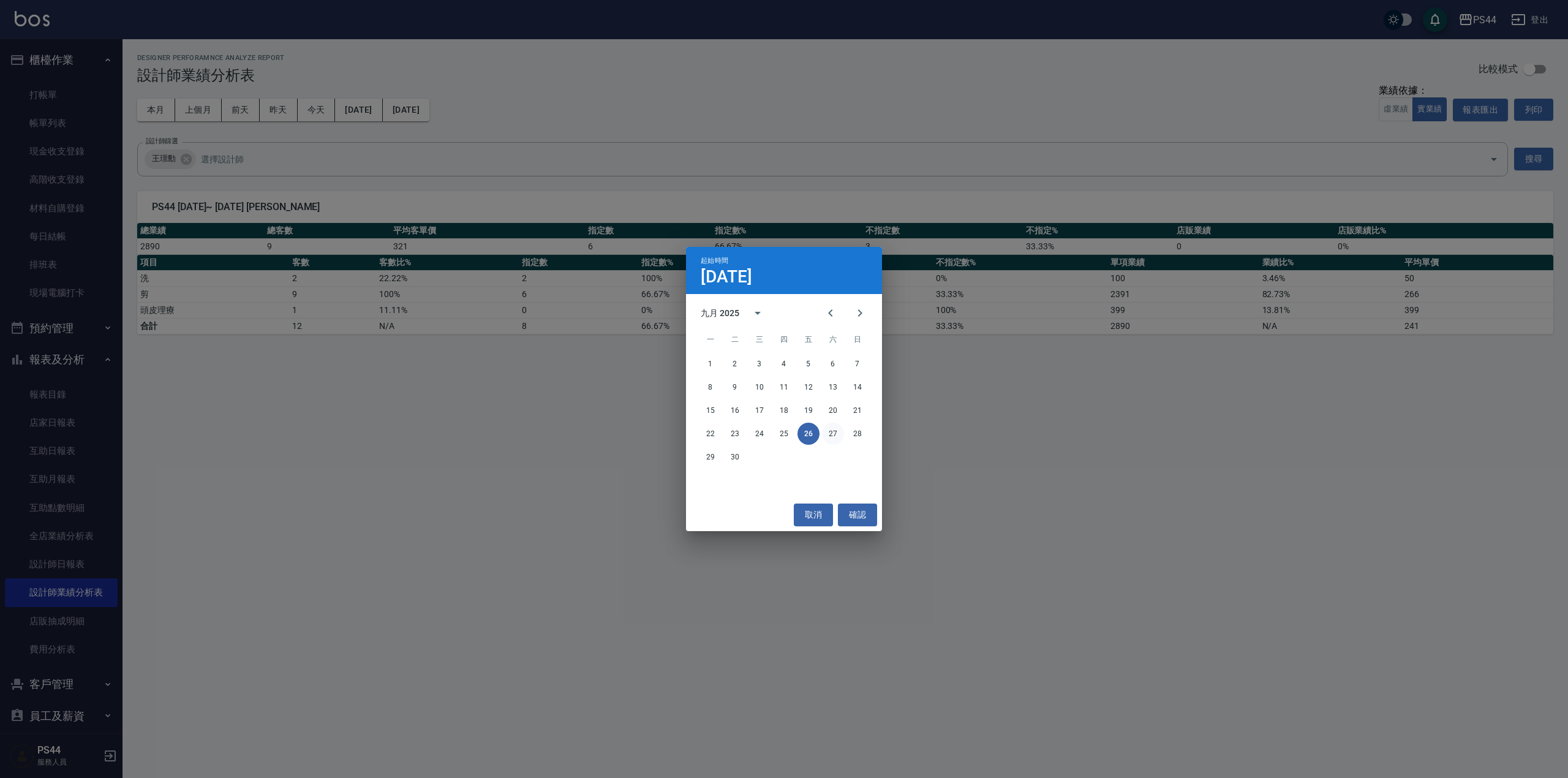
click at [827, 434] on button "27" at bounding box center [833, 434] width 22 height 22
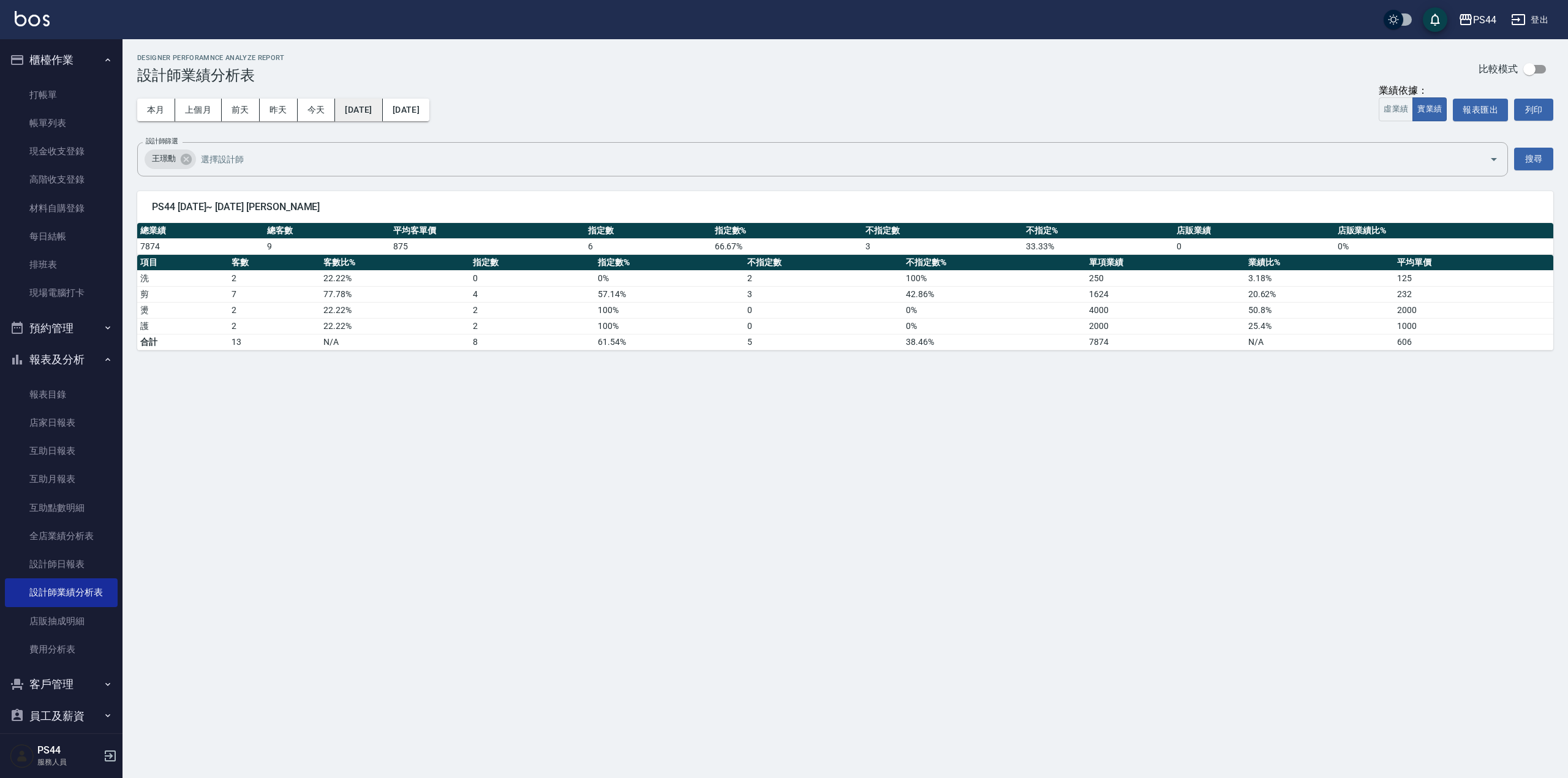
click at [370, 114] on button "[DATE]" at bounding box center [358, 110] width 47 height 23
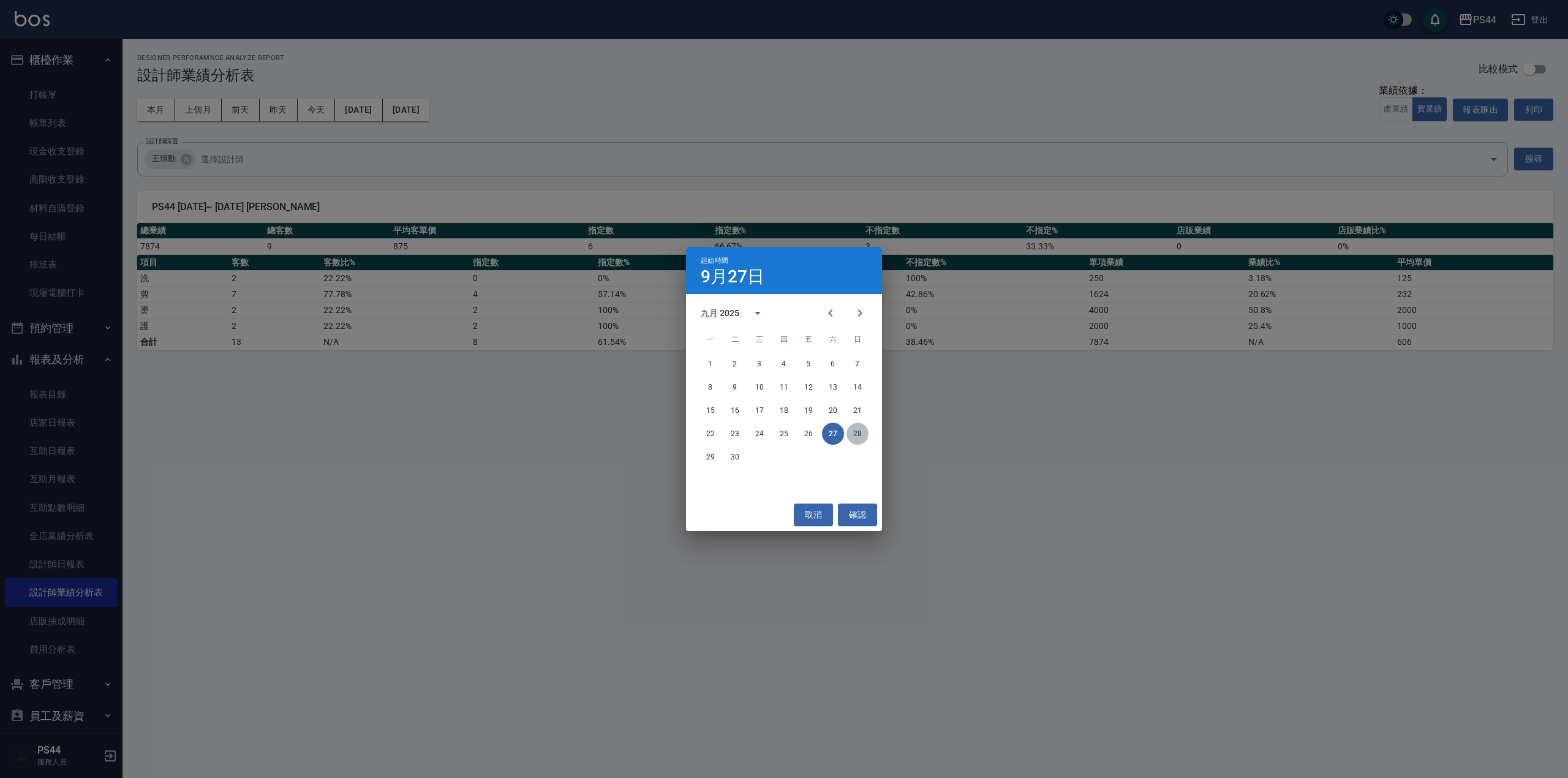
click at [860, 429] on button "28" at bounding box center [858, 434] width 22 height 22
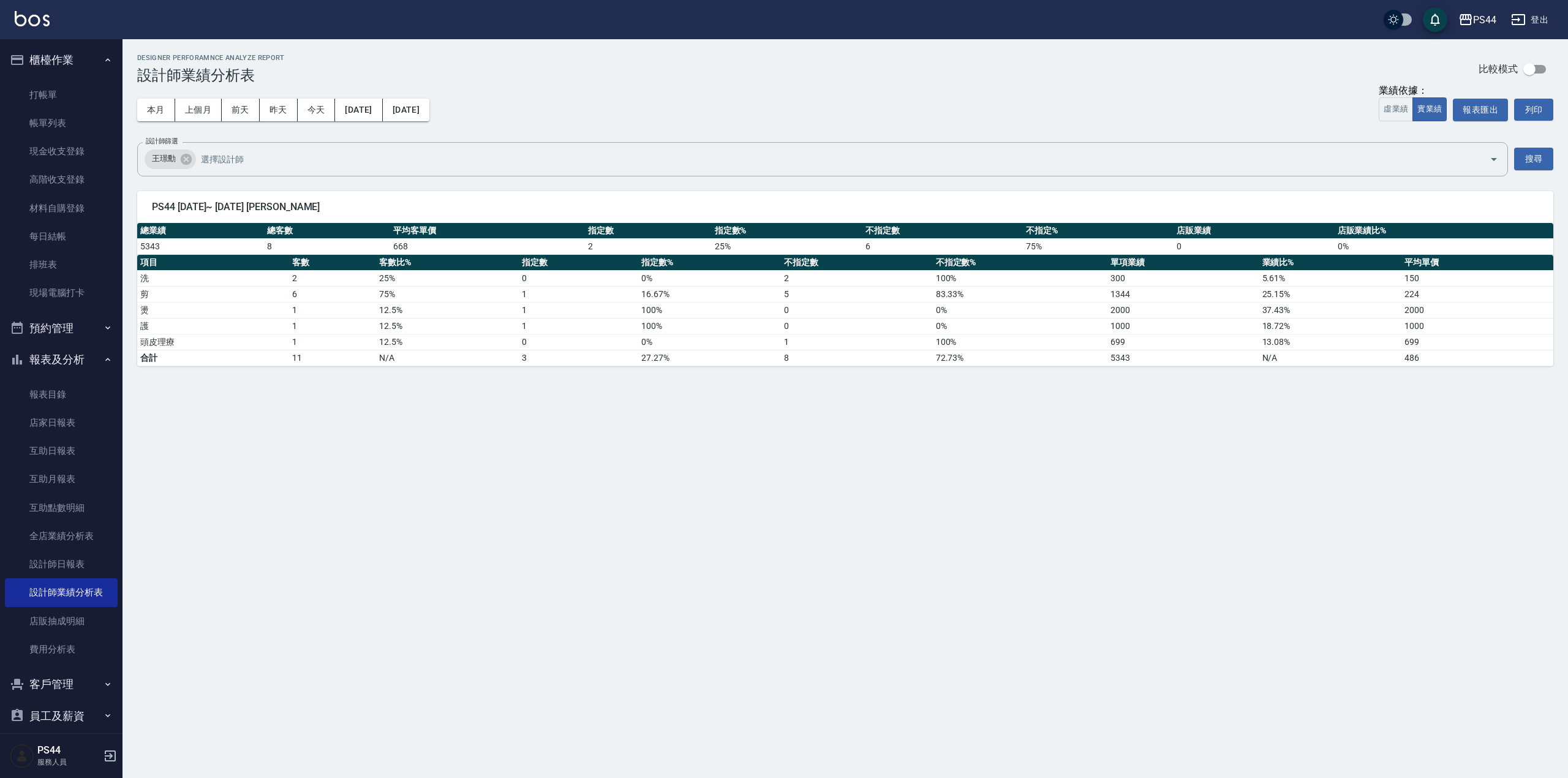
click at [373, 96] on div "本月 上個月 [DATE] [DATE] [DATE] [DATE] [DATE]" at bounding box center [283, 110] width 292 height 52
click at [382, 103] on button "[DATE]" at bounding box center [358, 110] width 47 height 23
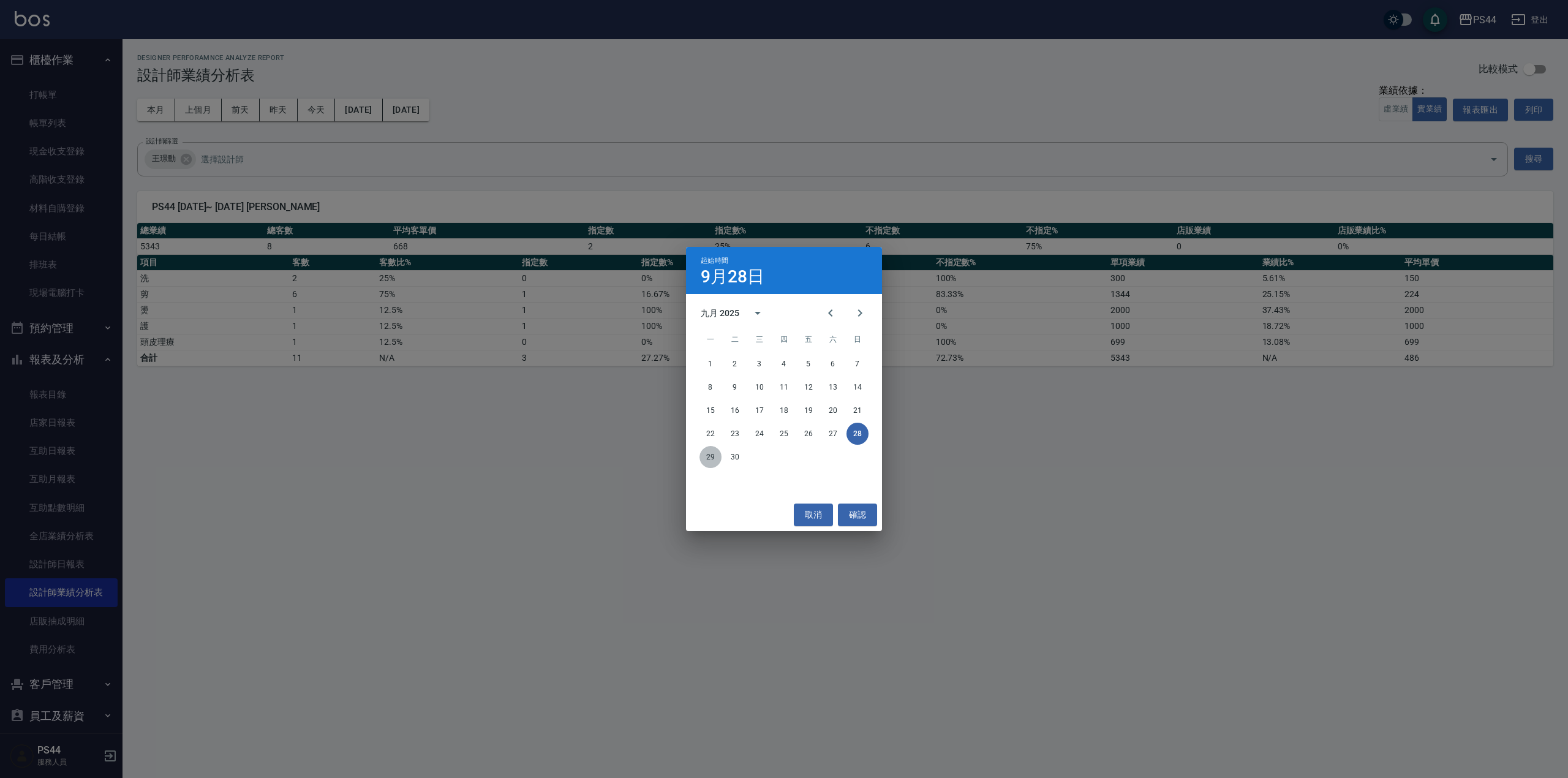
click at [709, 451] on button "29" at bounding box center [710, 457] width 22 height 22
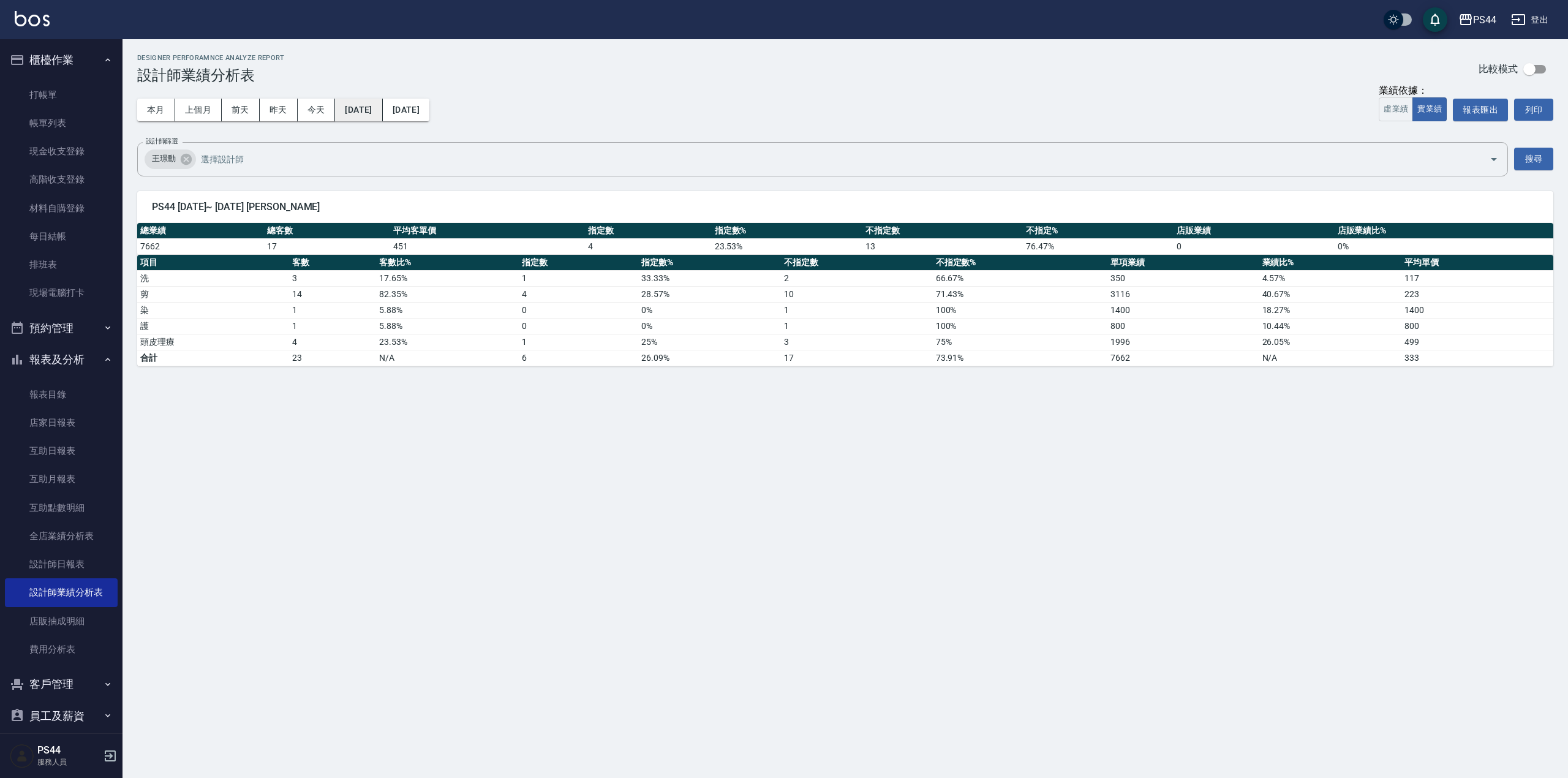
click at [358, 106] on button "[DATE]" at bounding box center [358, 110] width 47 height 23
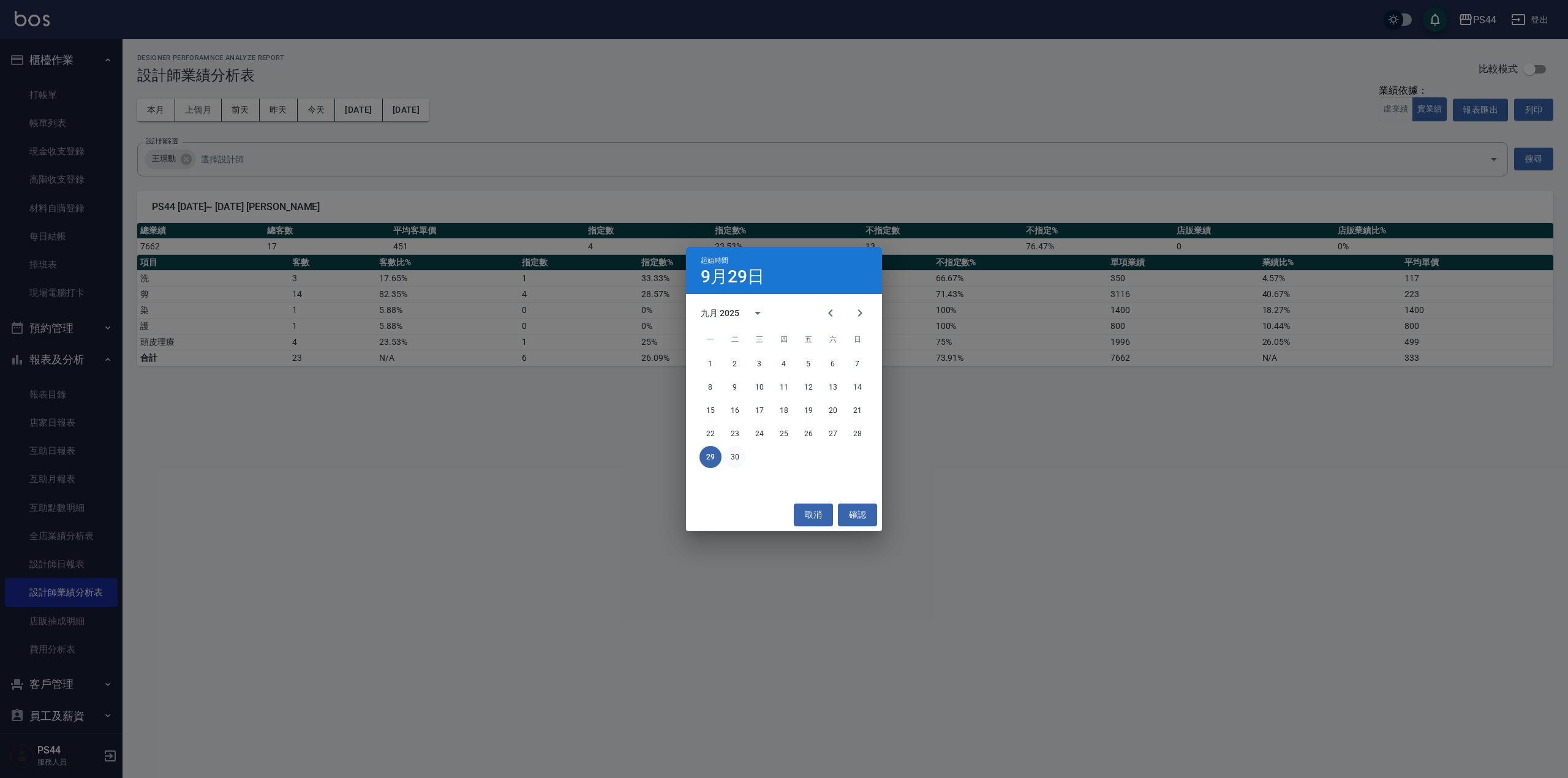
click at [734, 454] on button "30" at bounding box center [735, 457] width 22 height 22
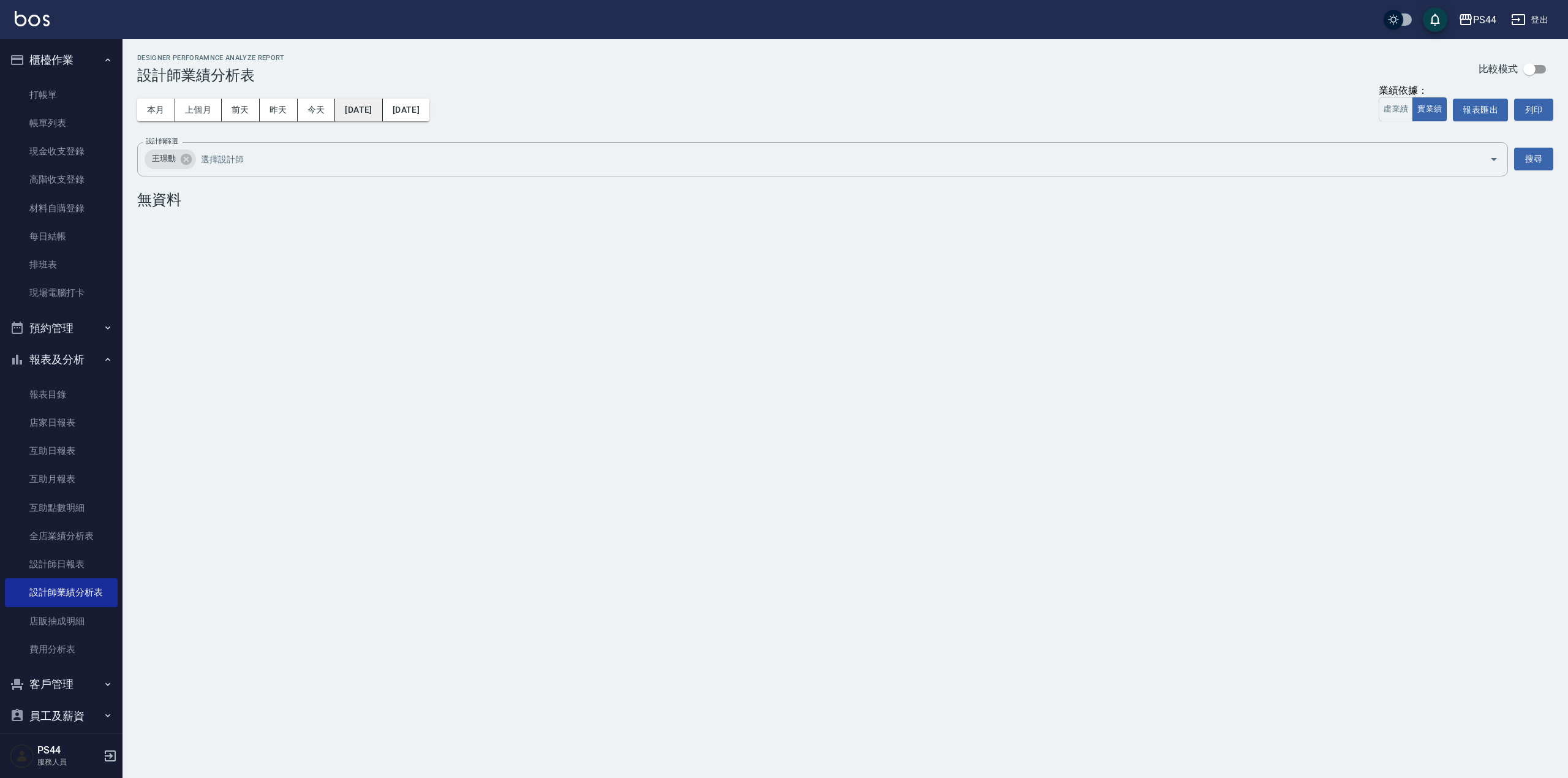
click at [373, 111] on button "[DATE]" at bounding box center [358, 110] width 47 height 23
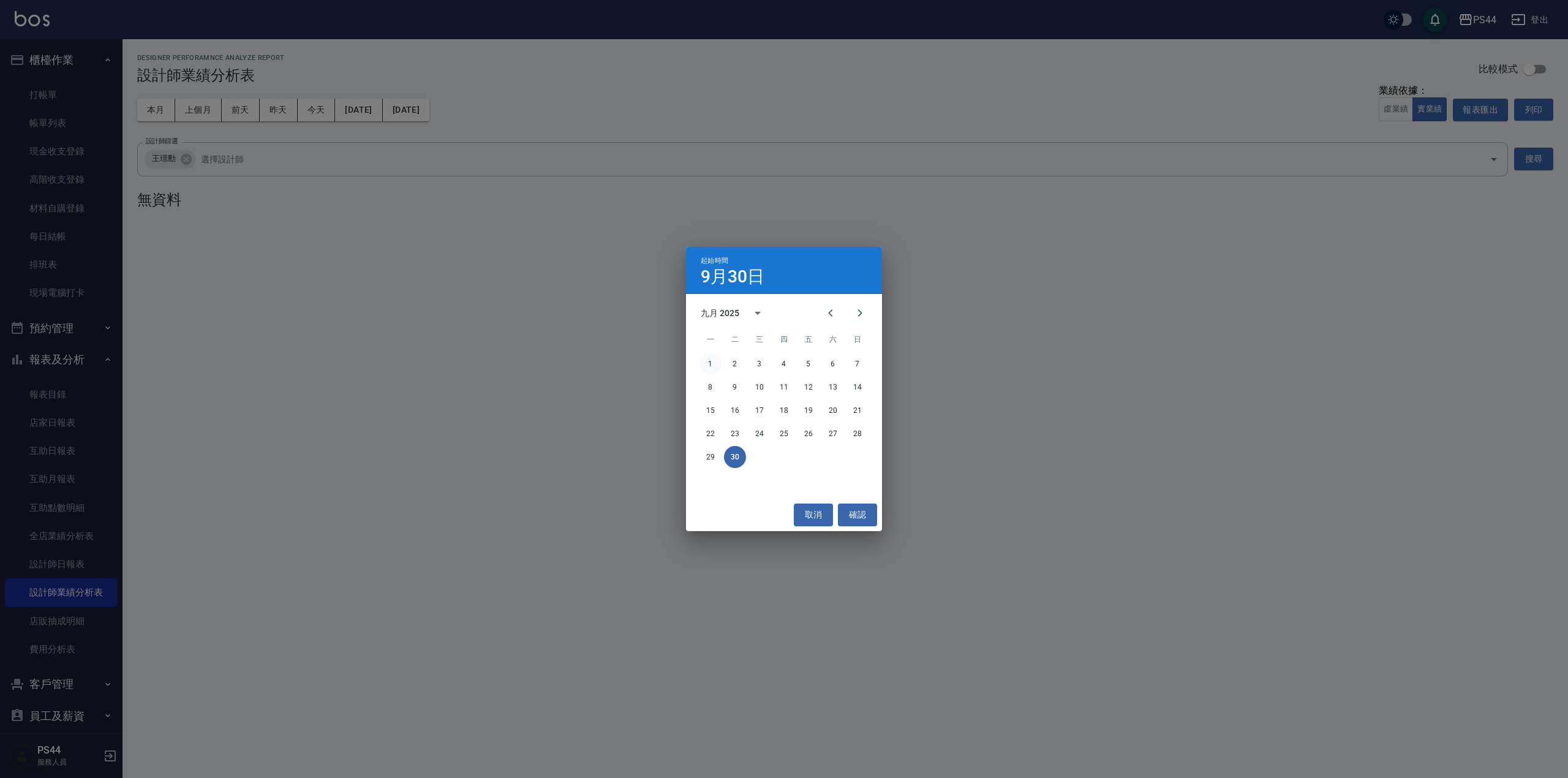
click at [708, 361] on button "1" at bounding box center [710, 364] width 22 height 22
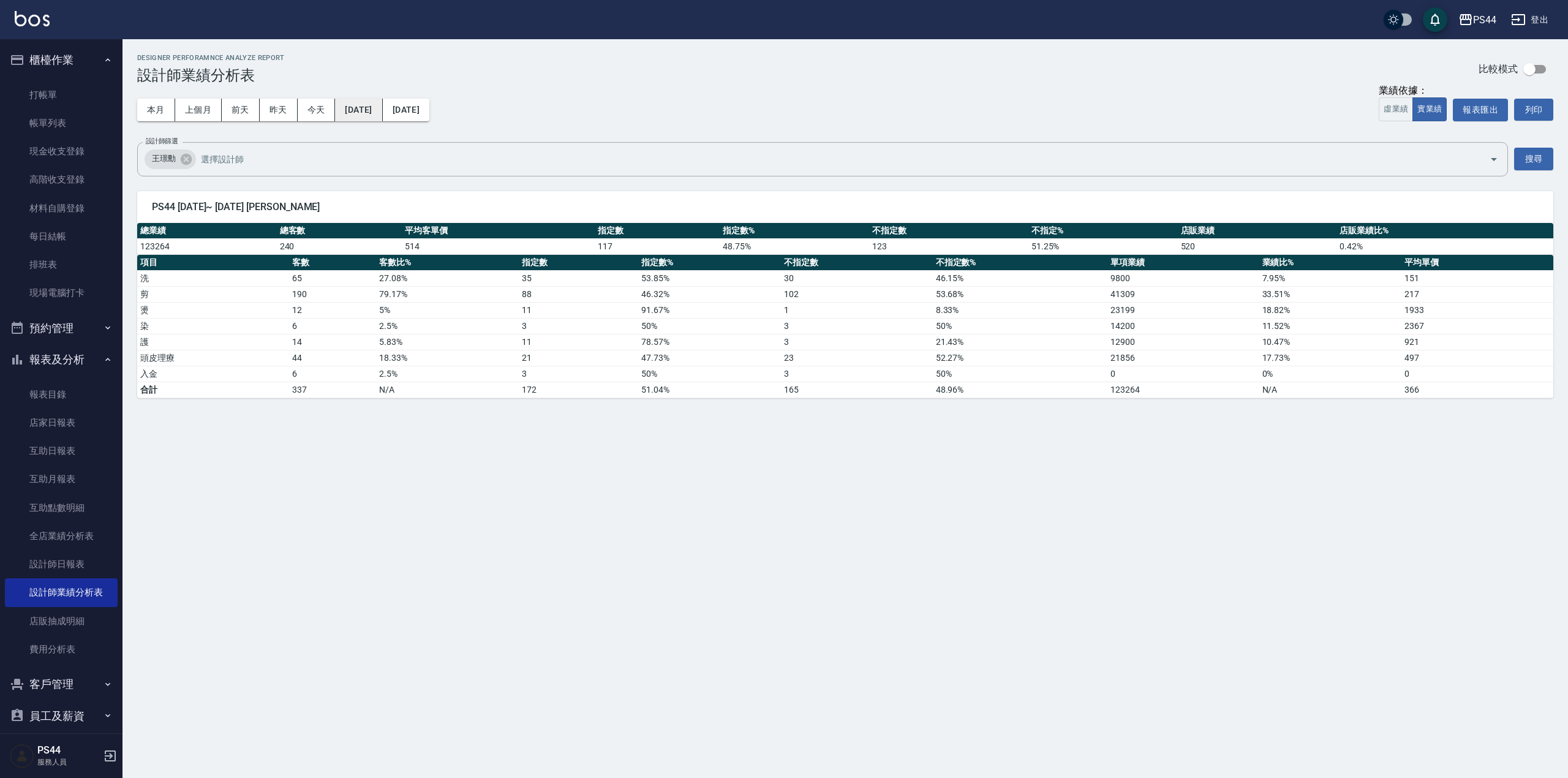
click at [382, 108] on button "[DATE]" at bounding box center [358, 110] width 47 height 23
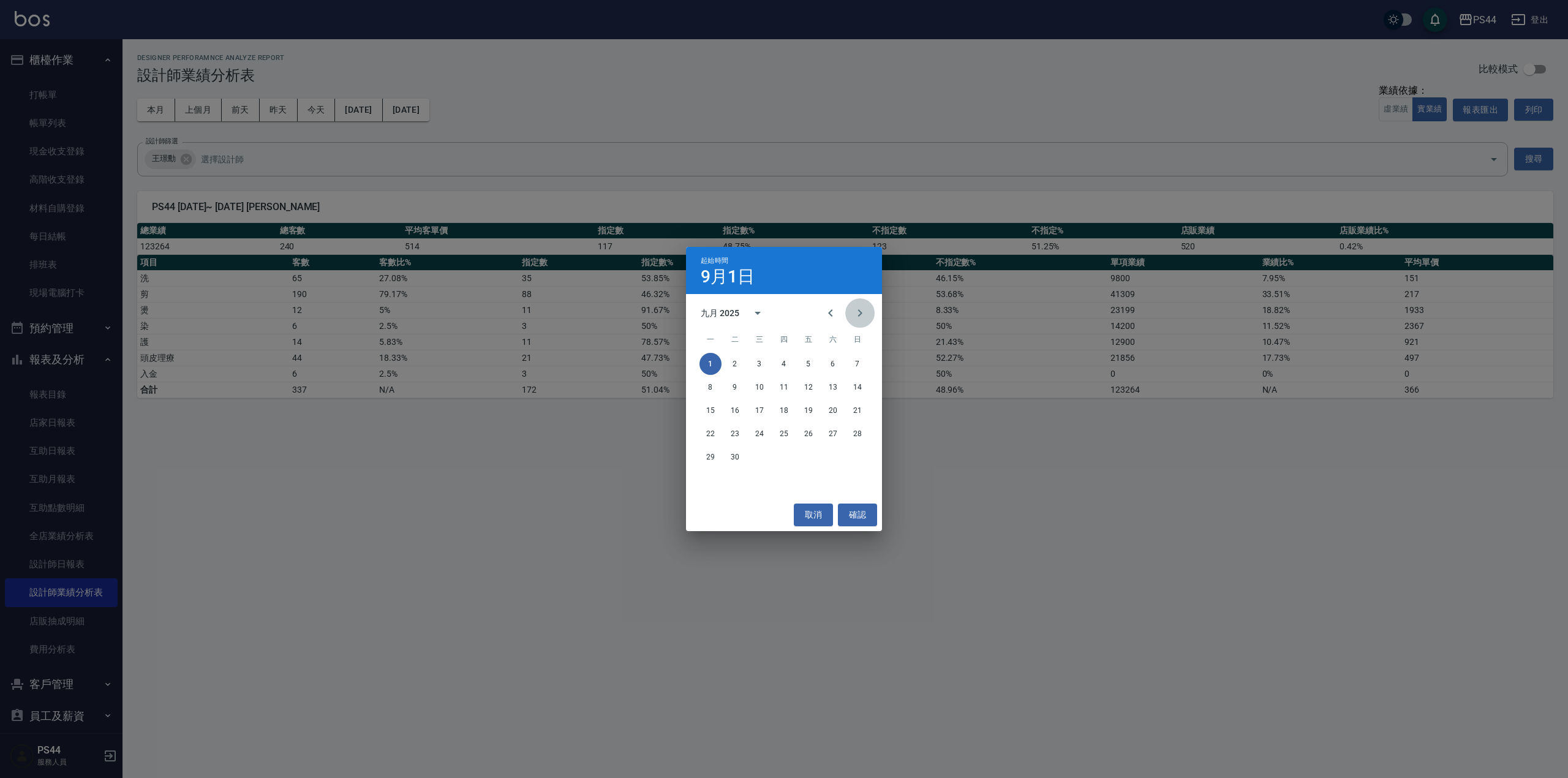
click at [860, 318] on icon "Next month" at bounding box center [860, 313] width 15 height 15
click at [763, 361] on button "1" at bounding box center [760, 364] width 22 height 22
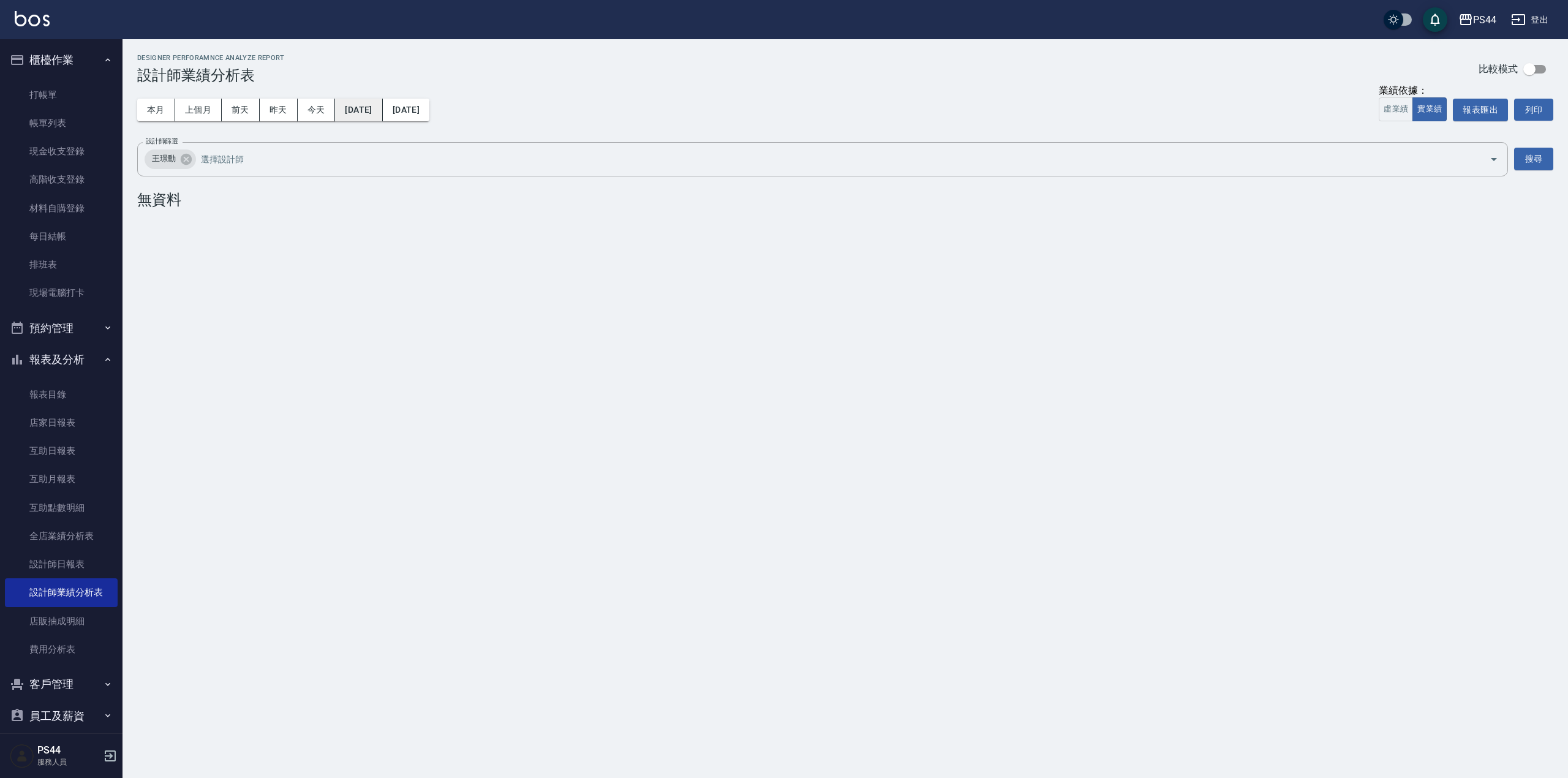
click at [375, 113] on button "[DATE]" at bounding box center [358, 110] width 47 height 23
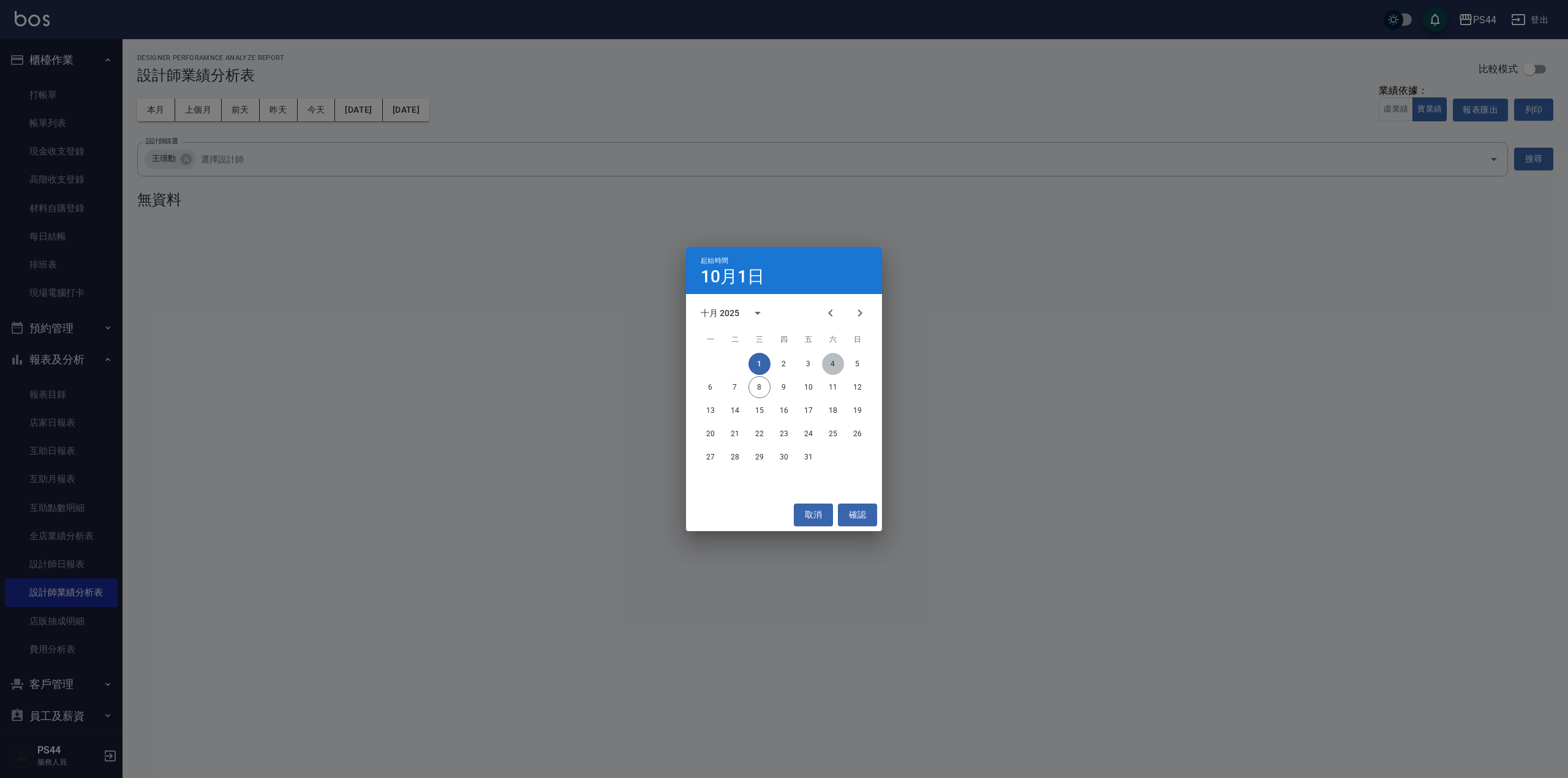
click at [827, 365] on button "4" at bounding box center [833, 364] width 22 height 22
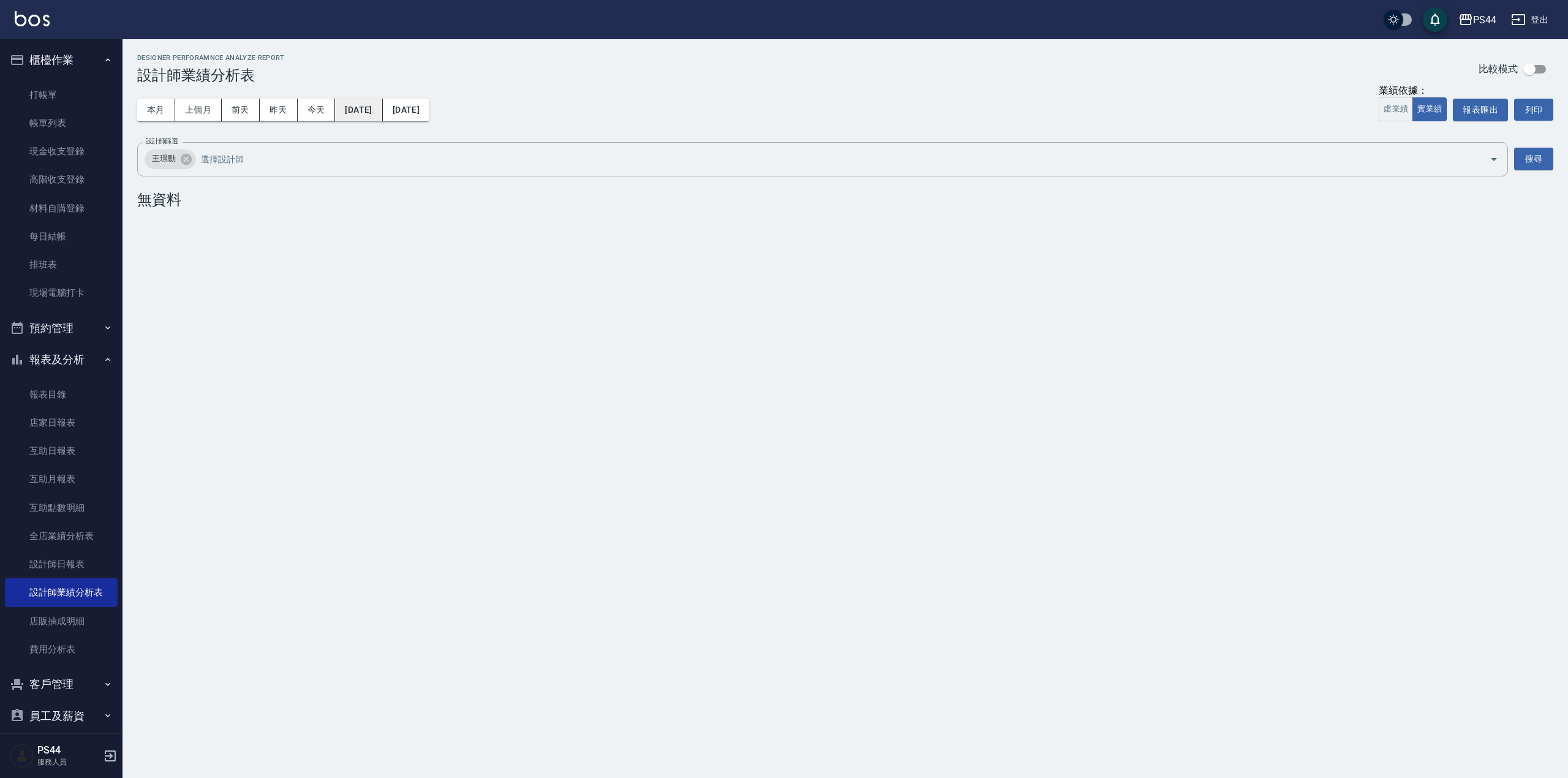
click at [382, 112] on button "[DATE]" at bounding box center [358, 110] width 47 height 23
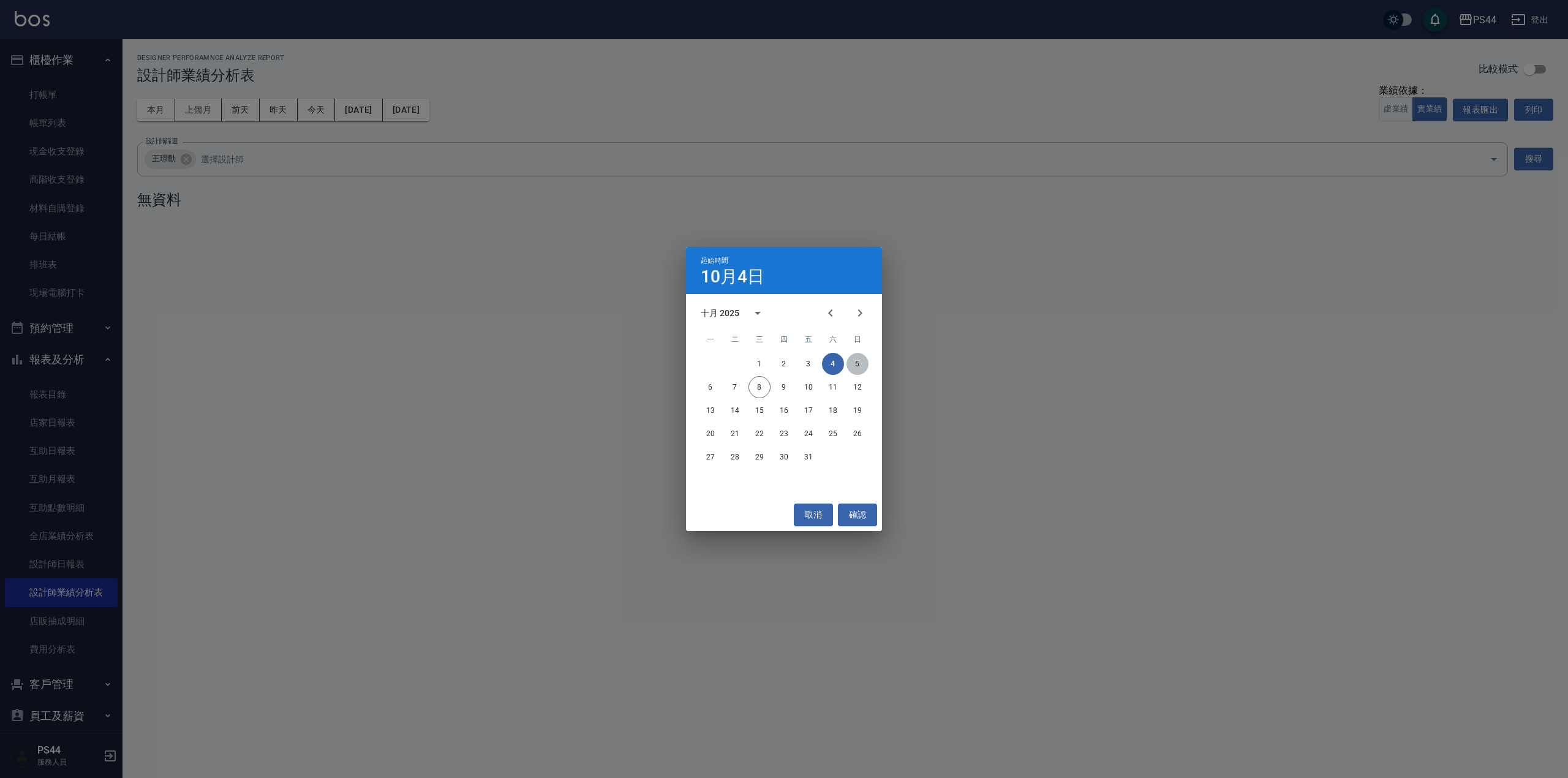
click at [856, 364] on button "5" at bounding box center [858, 364] width 22 height 22
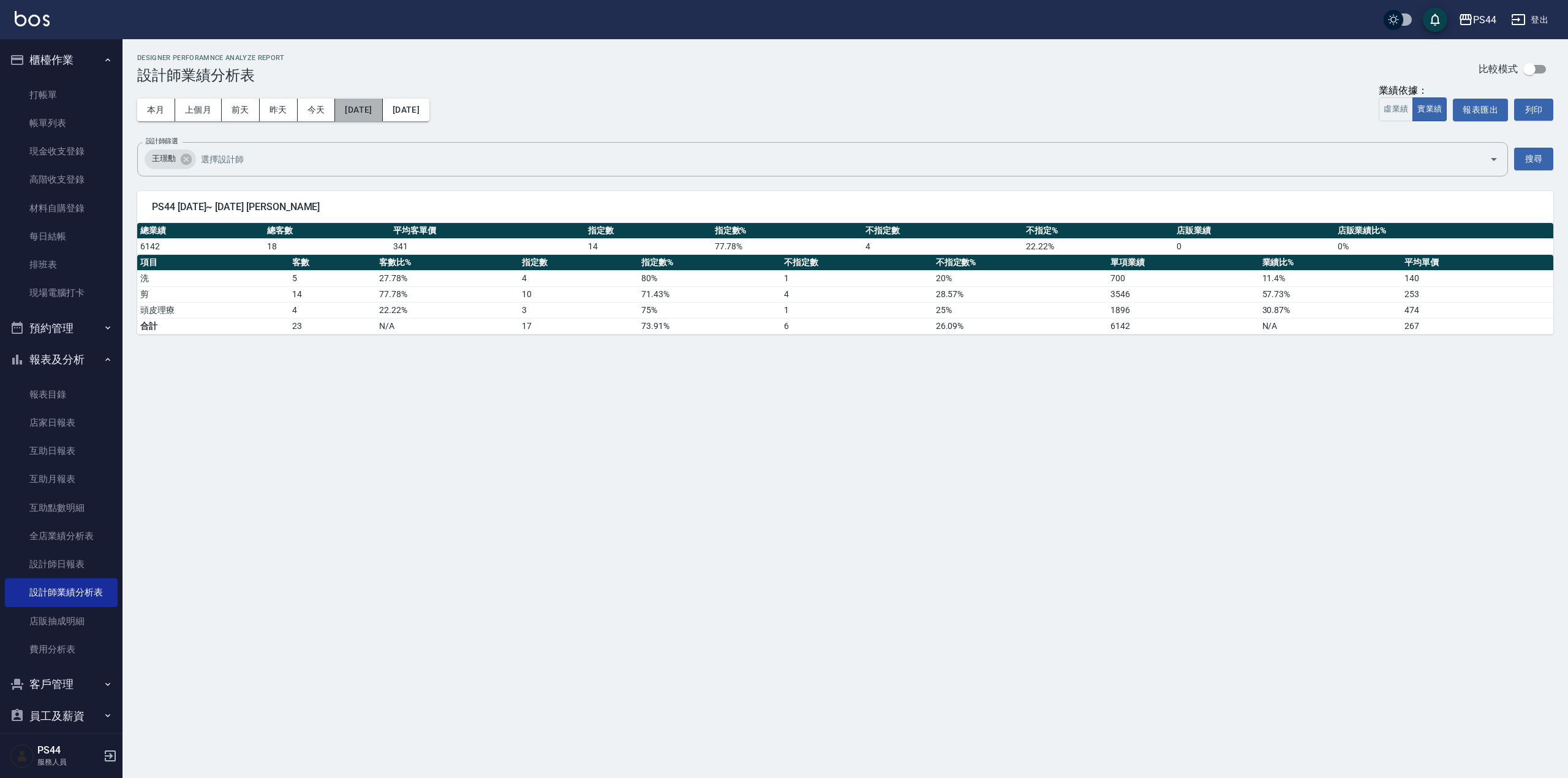
click at [368, 110] on button "[DATE]" at bounding box center [358, 110] width 47 height 23
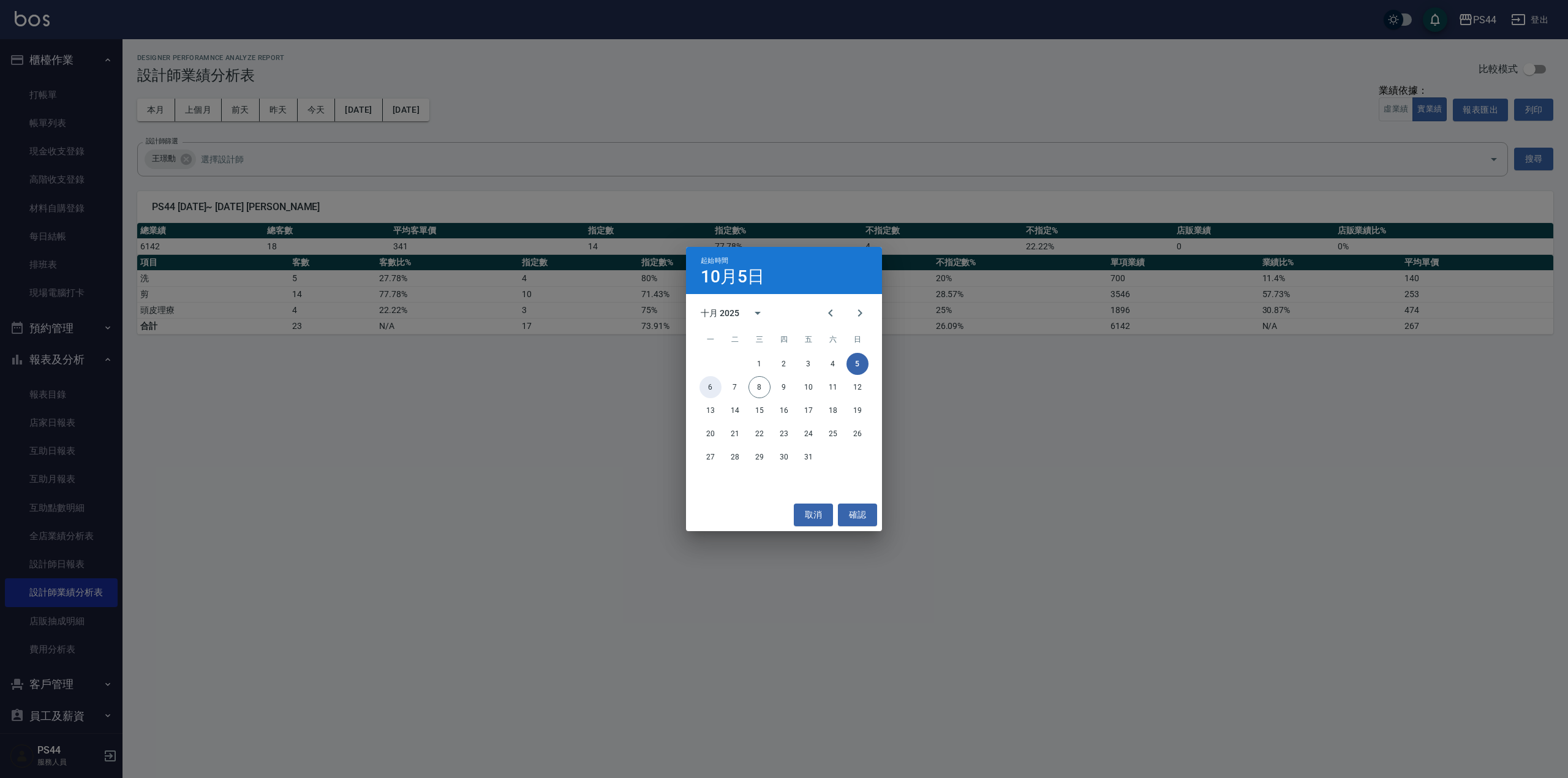
click at [712, 390] on button "6" at bounding box center [710, 387] width 22 height 22
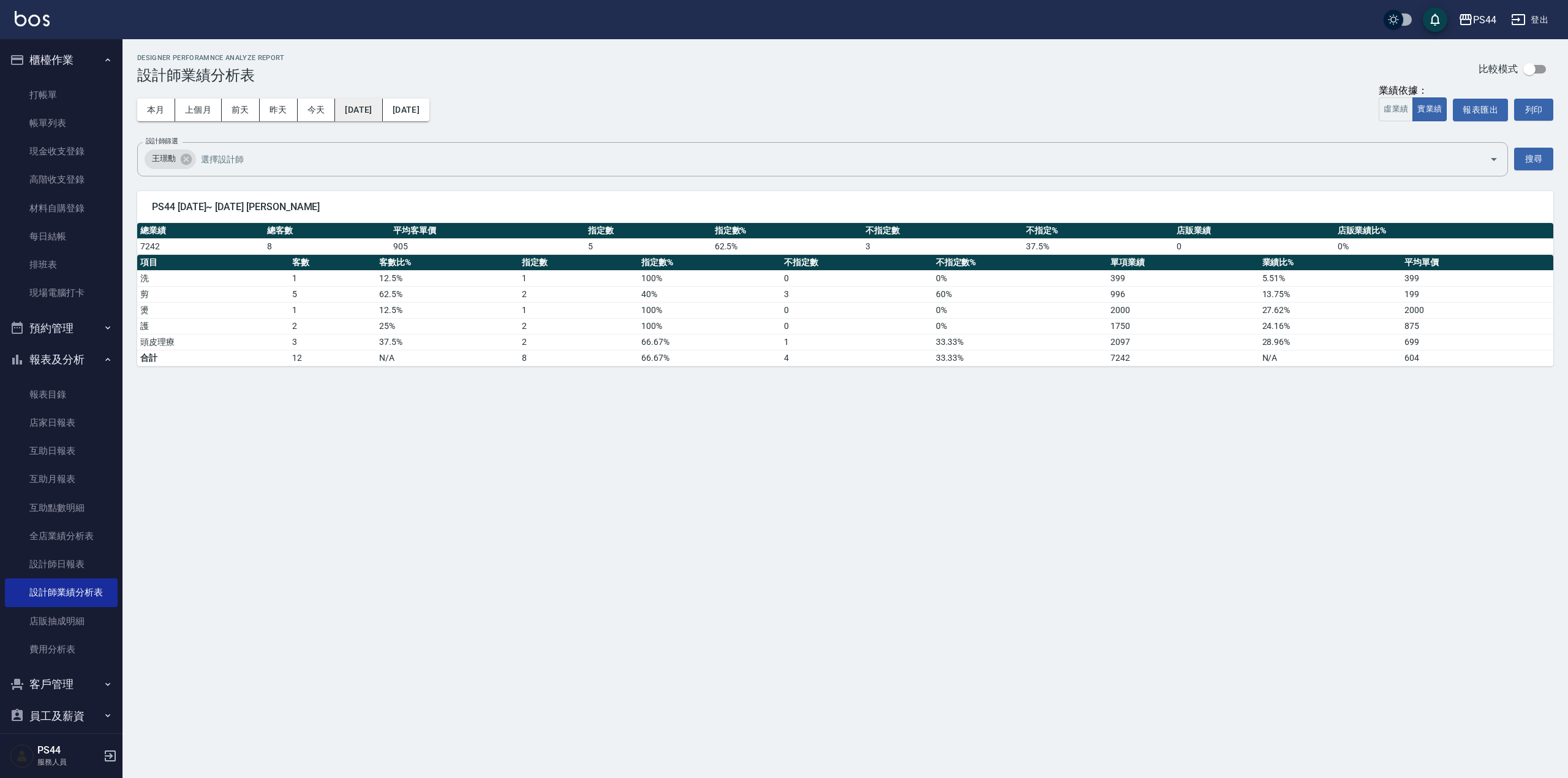
click at [379, 105] on button "[DATE]" at bounding box center [358, 110] width 47 height 23
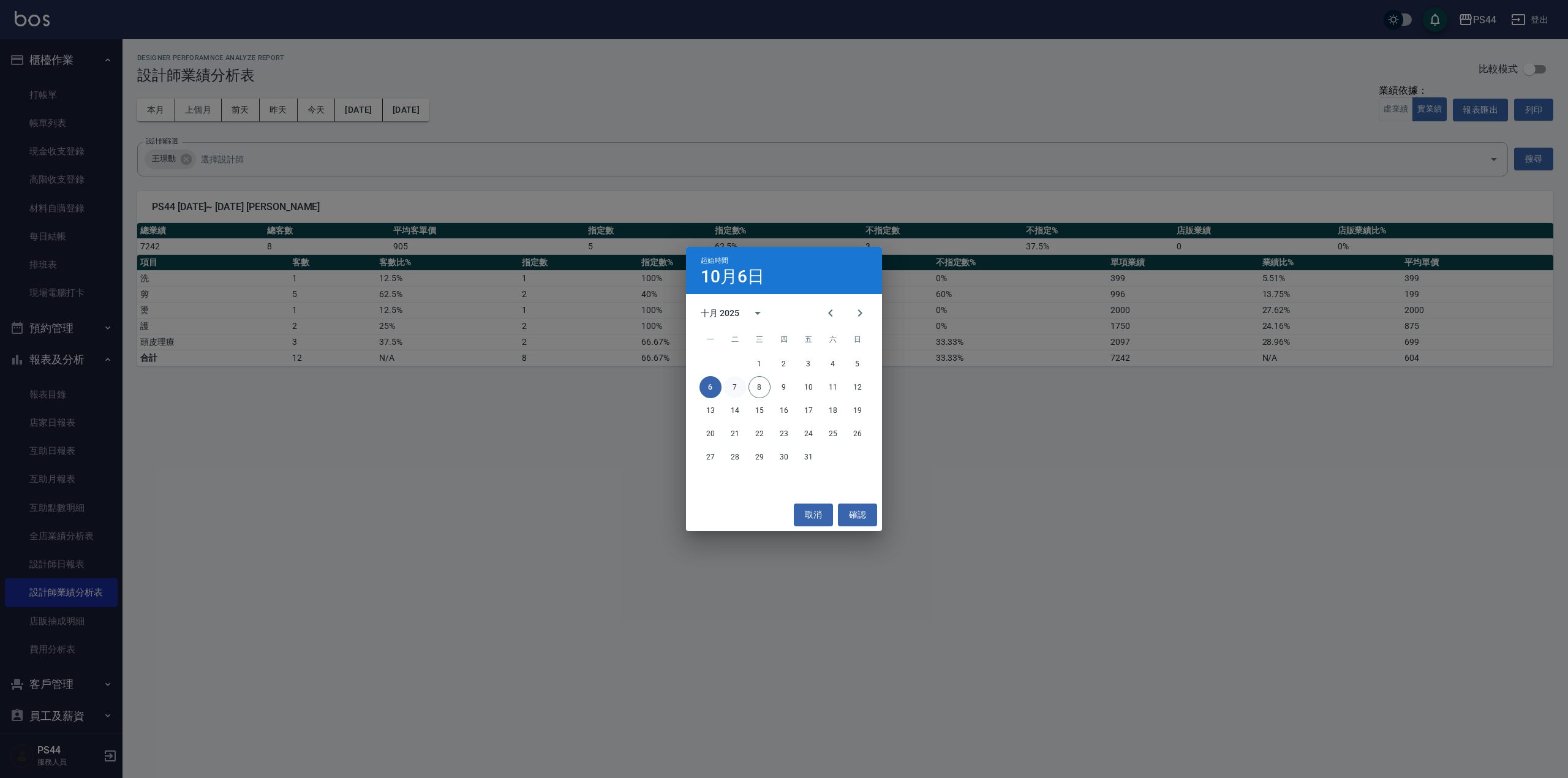
click at [730, 388] on button "7" at bounding box center [735, 387] width 22 height 22
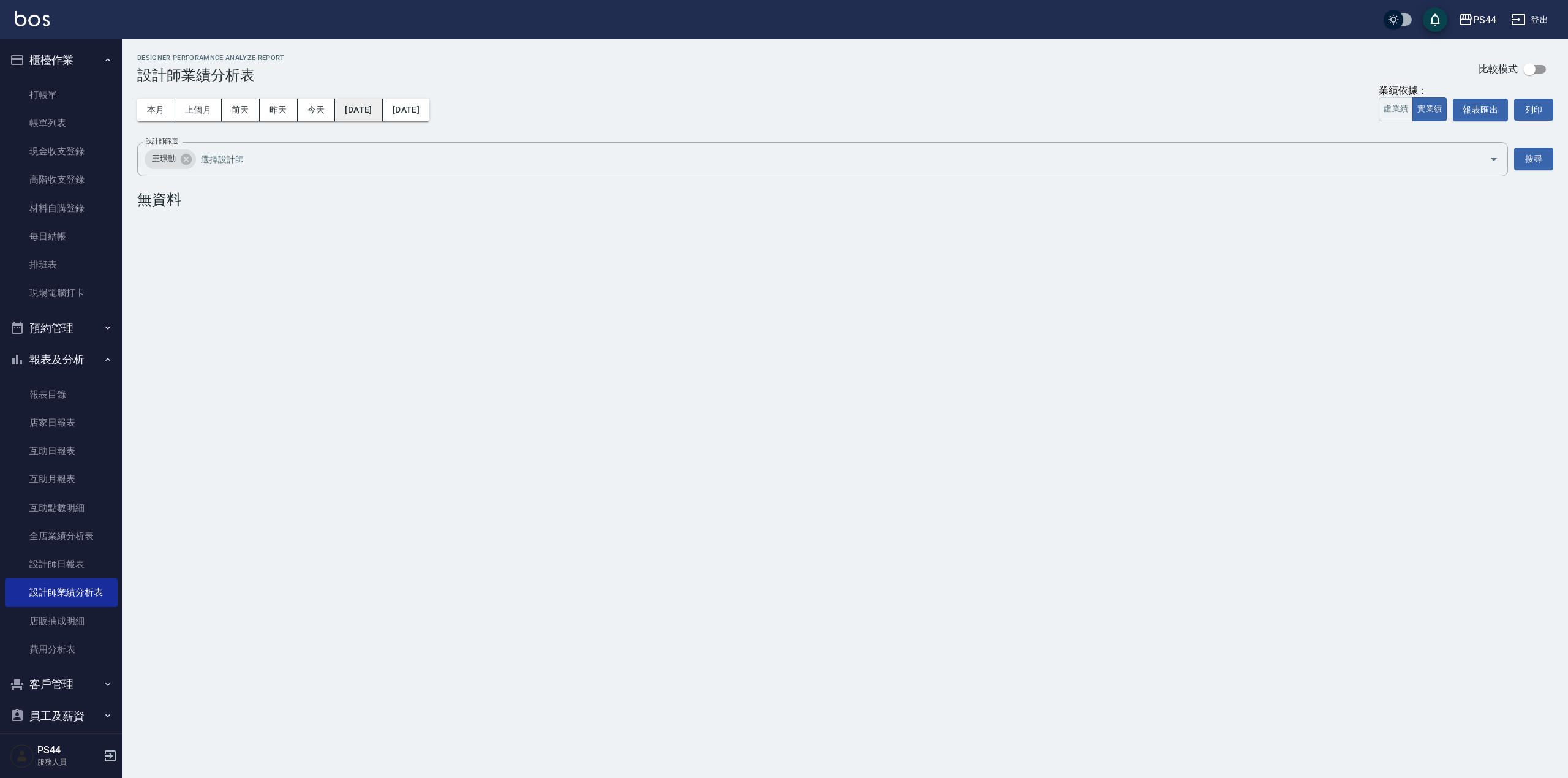
click at [349, 108] on button "[DATE]" at bounding box center [358, 110] width 47 height 23
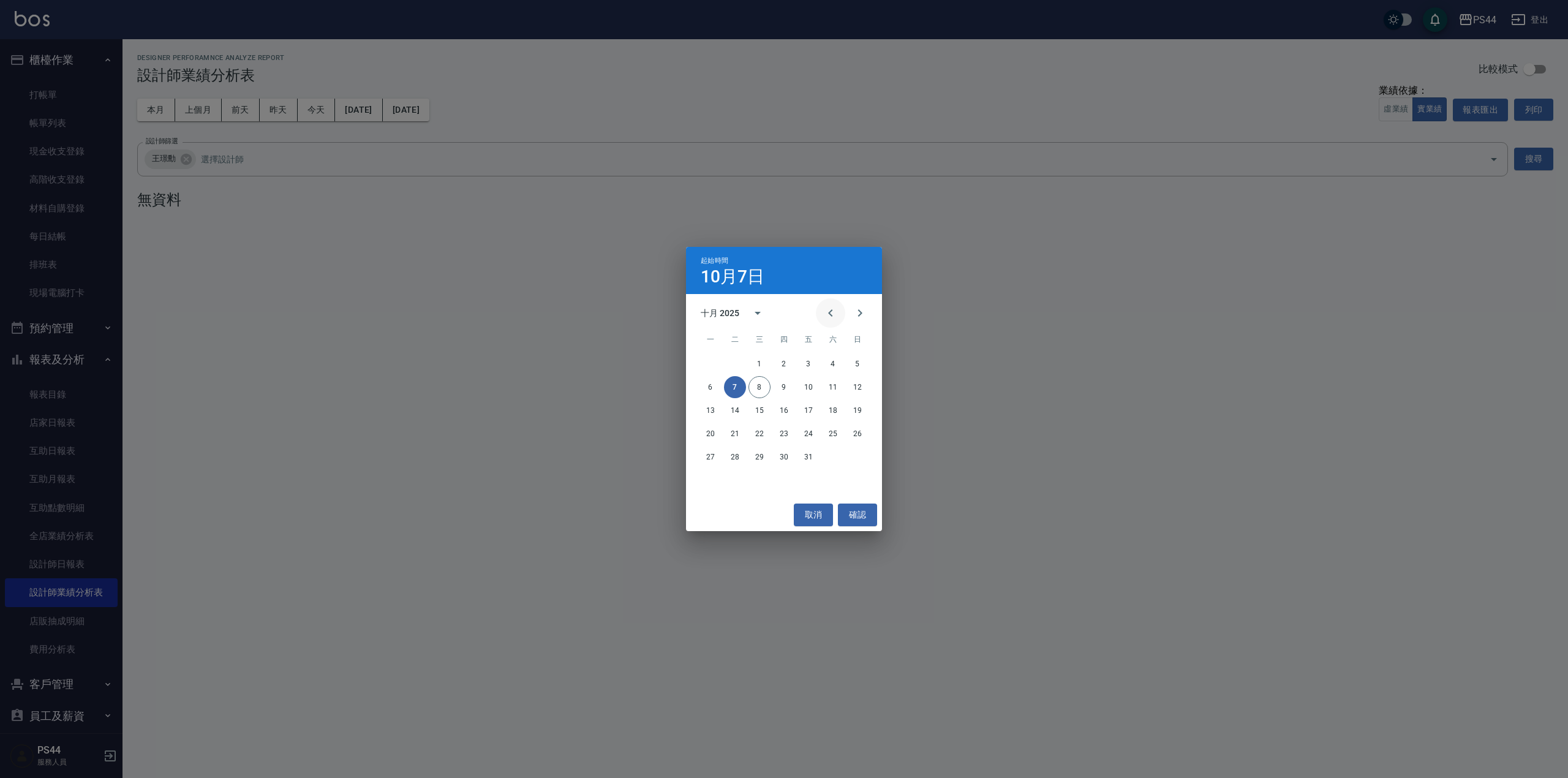
click at [828, 309] on icon "Previous month" at bounding box center [830, 313] width 15 height 15
click at [713, 366] on button "1" at bounding box center [710, 364] width 22 height 22
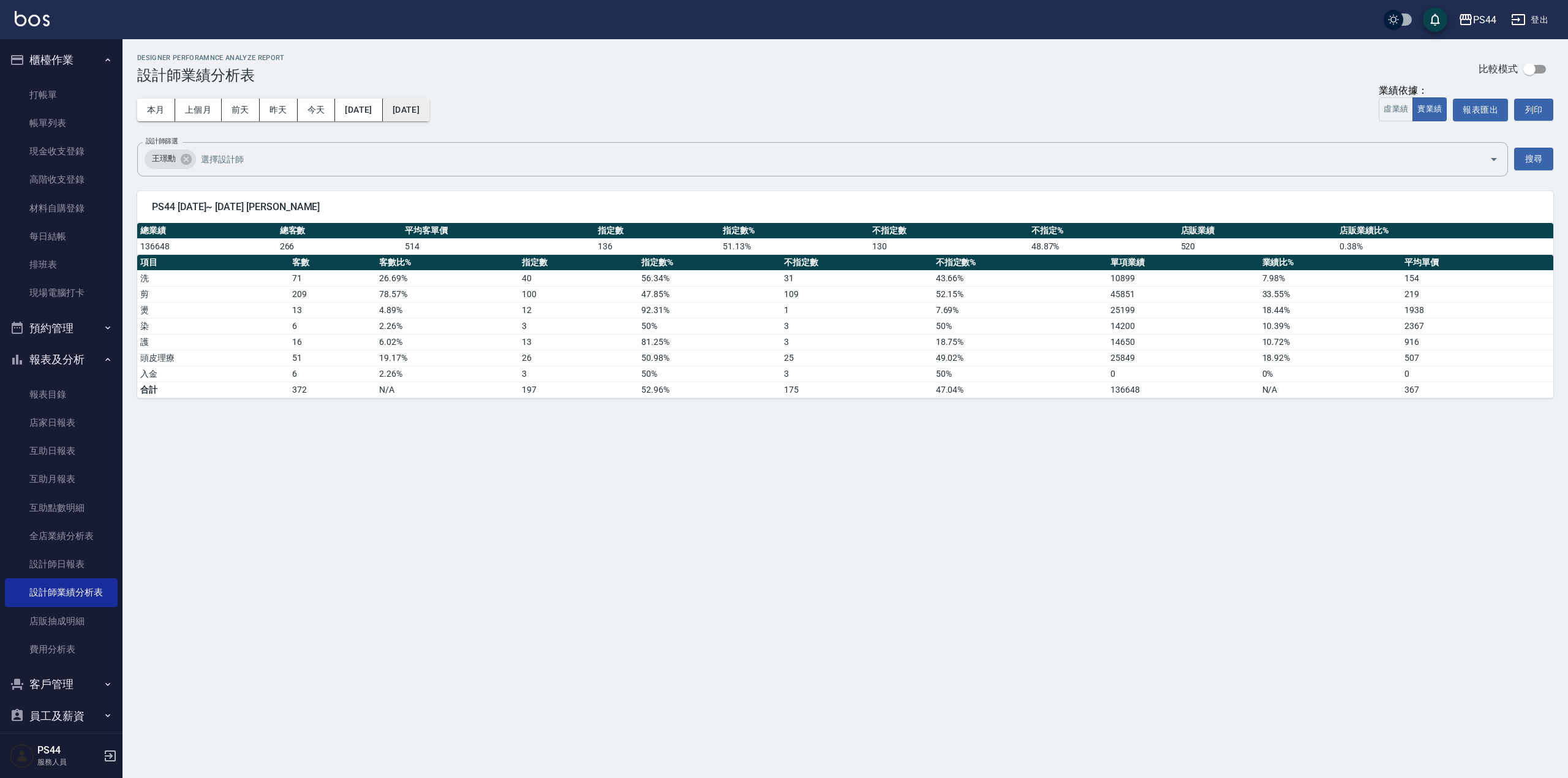
click at [429, 111] on button "[DATE]" at bounding box center [406, 110] width 47 height 23
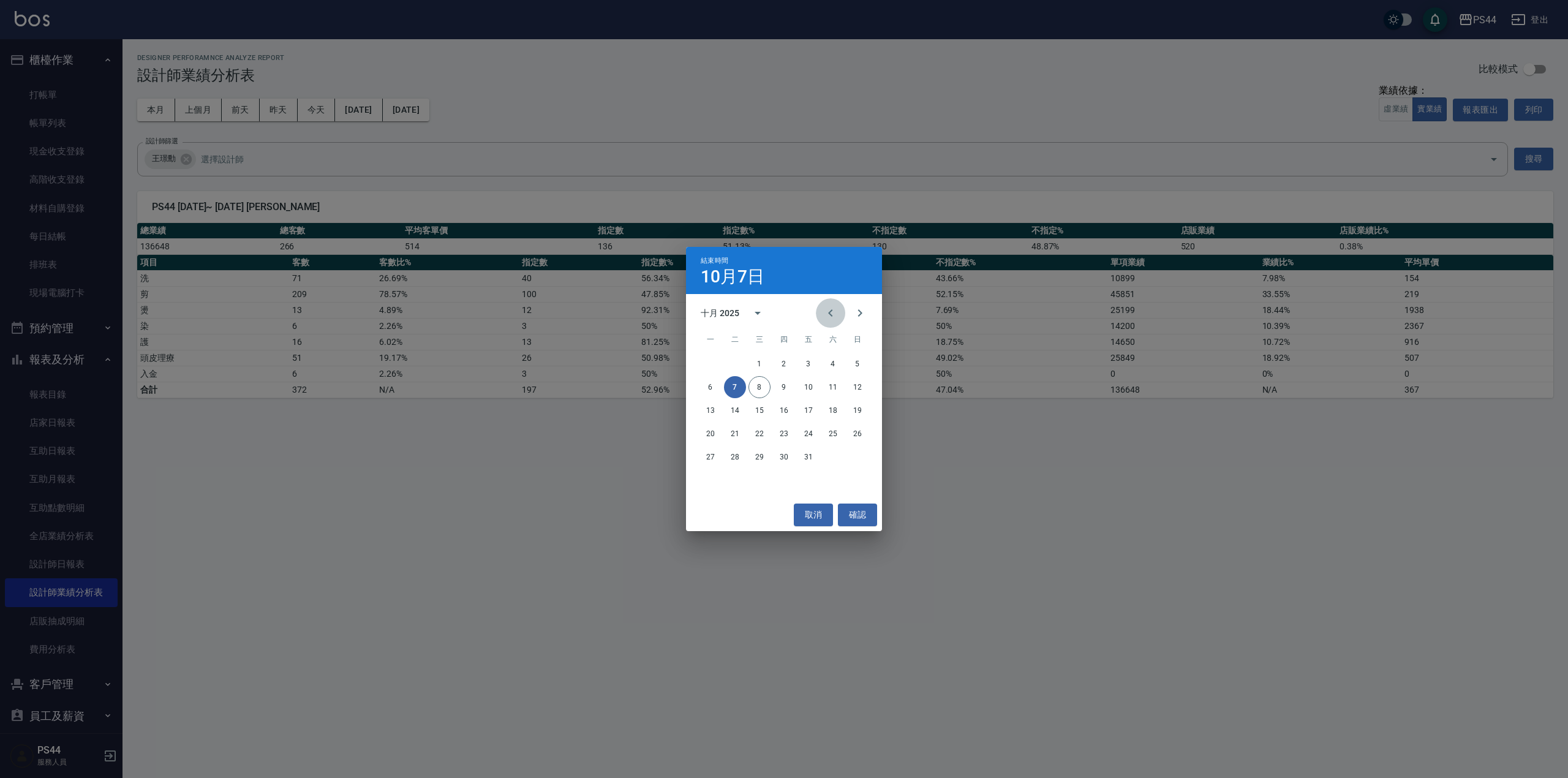
click at [825, 310] on icon "Previous month" at bounding box center [830, 313] width 15 height 15
click at [738, 454] on button "30" at bounding box center [735, 457] width 22 height 22
